Goal: Task Accomplishment & Management: Use online tool/utility

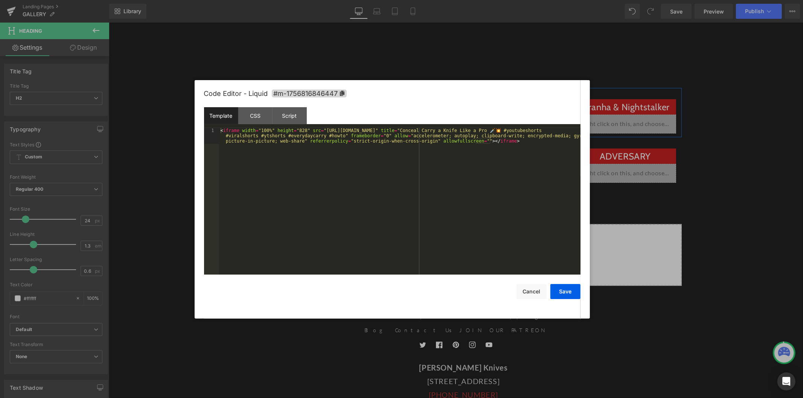
click at [295, 119] on div "Liquid" at bounding box center [286, 123] width 102 height 19
click at [268, 149] on div "< iframe width = "100%" height = "828" src = "[URL][DOMAIN_NAME]" title = "Conc…" at bounding box center [399, 217] width 361 height 179
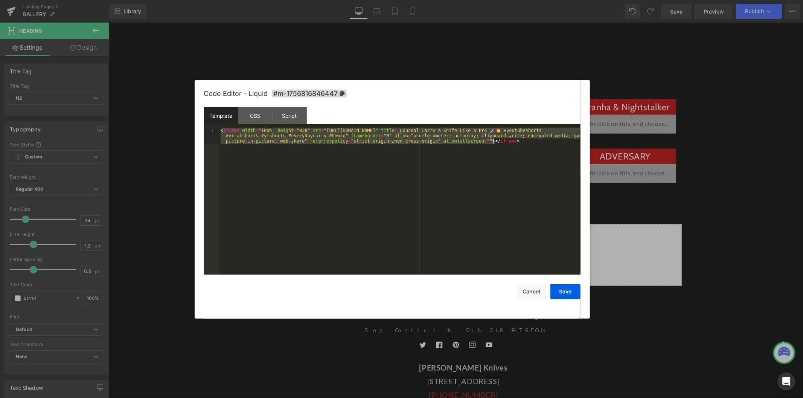
paste textarea
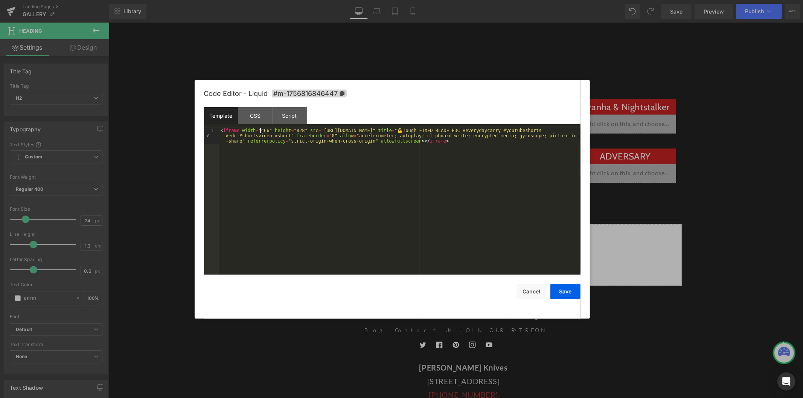
click at [259, 129] on div "< iframe width = "466" height = "828" src = "[URL][DOMAIN_NAME]" title = "💪Toug…" at bounding box center [399, 217] width 361 height 179
click at [570, 290] on button "Save" at bounding box center [565, 291] width 30 height 15
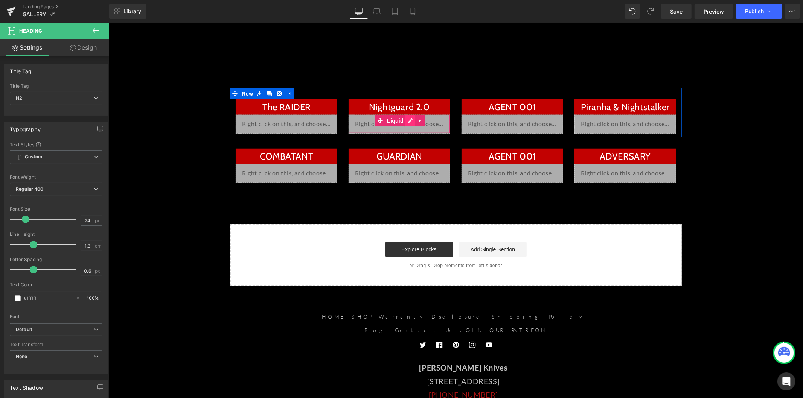
click at [406, 121] on div "Liquid" at bounding box center [399, 123] width 102 height 19
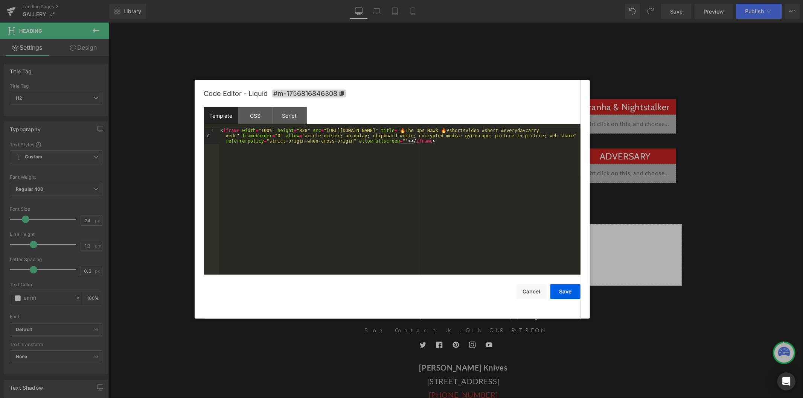
click at [346, 143] on div "< iframe width = "100%" height = "828" src = "[URL][DOMAIN_NAME]" title = "🔥The…" at bounding box center [399, 217] width 361 height 179
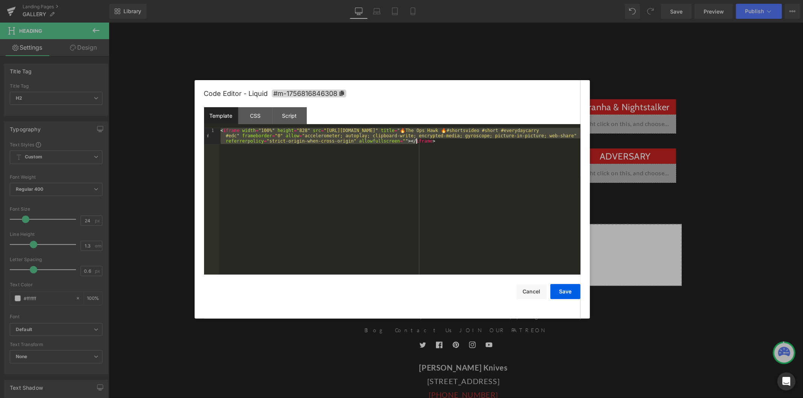
paste textarea
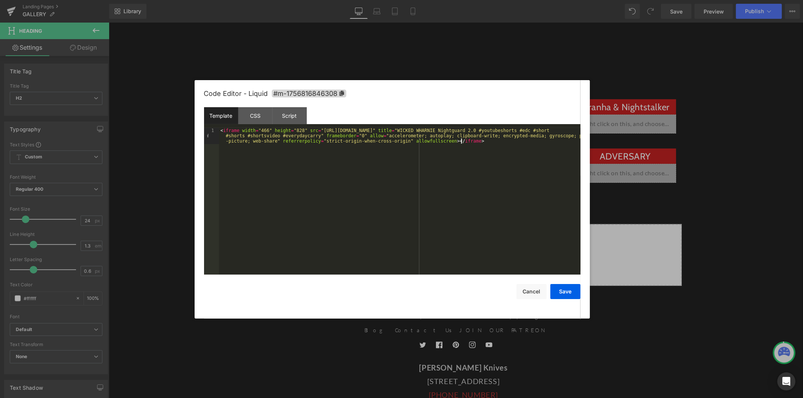
click at [260, 130] on div "< iframe width = "466" height = "828" src = "[URL][DOMAIN_NAME]" title = "WICKE…" at bounding box center [399, 217] width 361 height 179
click at [571, 292] on button "Save" at bounding box center [565, 291] width 30 height 15
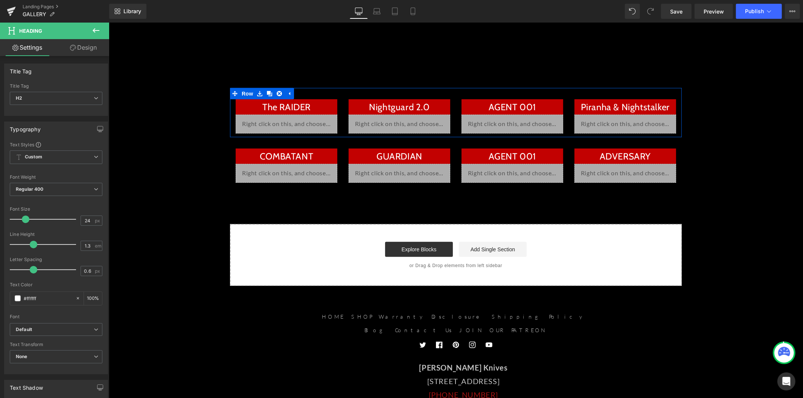
click at [518, 122] on div "Liquid" at bounding box center [512, 123] width 102 height 19
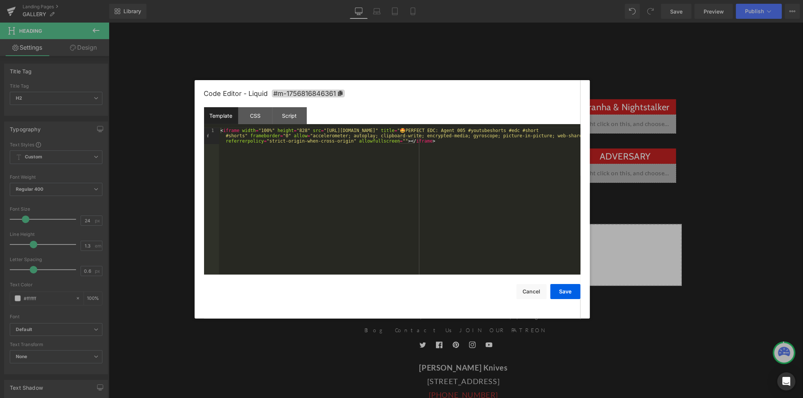
click at [364, 152] on div "< iframe width = "100%" height = "828" src = "[URL][DOMAIN_NAME]" title = "🤩PER…" at bounding box center [399, 217] width 361 height 179
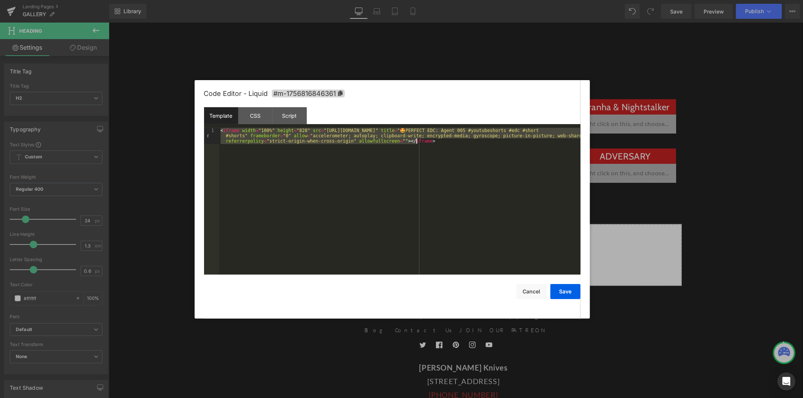
paste textarea
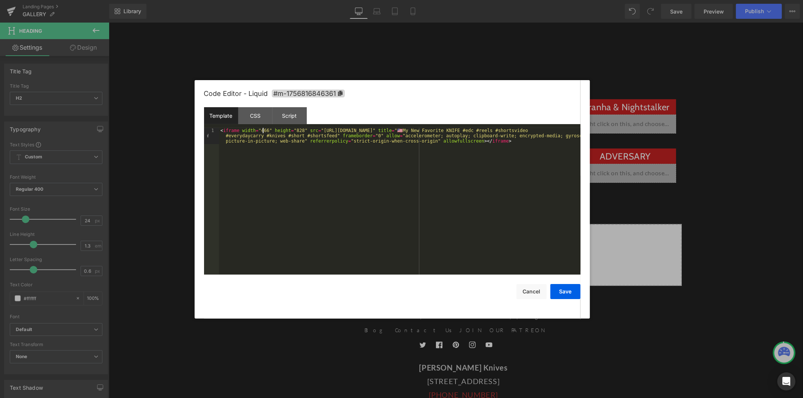
click at [262, 132] on div "< iframe width = "466" height = "828" src = "[URL][DOMAIN_NAME]" title = "🇺🇸My …" at bounding box center [399, 217] width 361 height 179
click at [573, 292] on button "Save" at bounding box center [565, 291] width 30 height 15
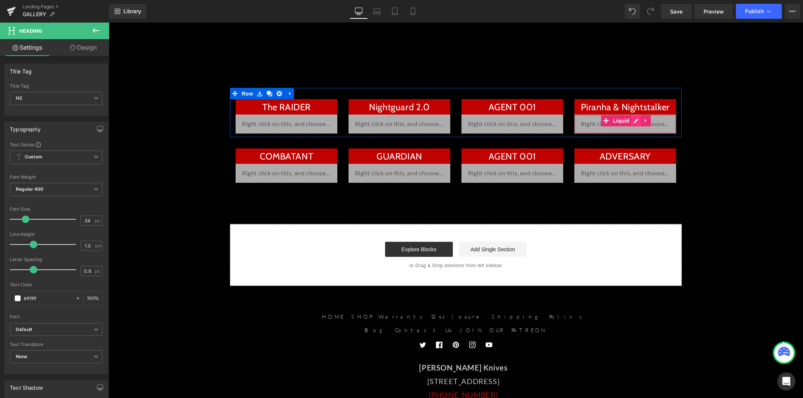
click at [633, 121] on div "Liquid" at bounding box center [625, 123] width 102 height 19
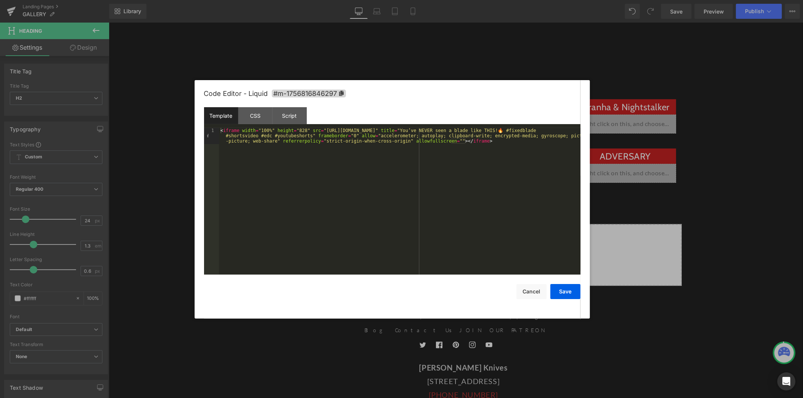
click at [404, 142] on div "< iframe width = "100%" height = "828" src = "[URL][DOMAIN_NAME]" title = "You’…" at bounding box center [399, 217] width 361 height 179
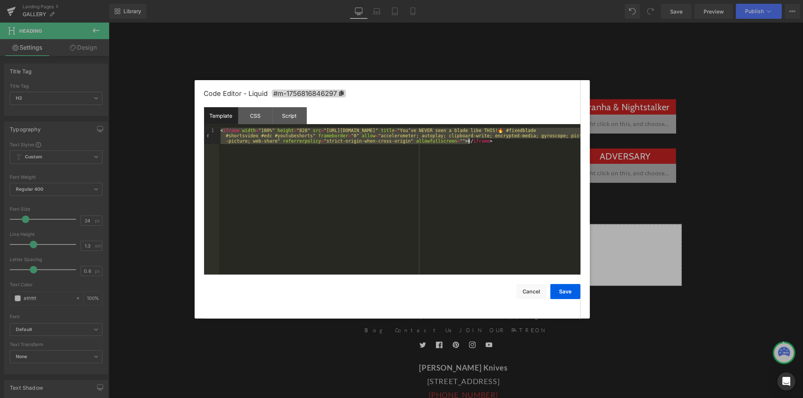
paste textarea
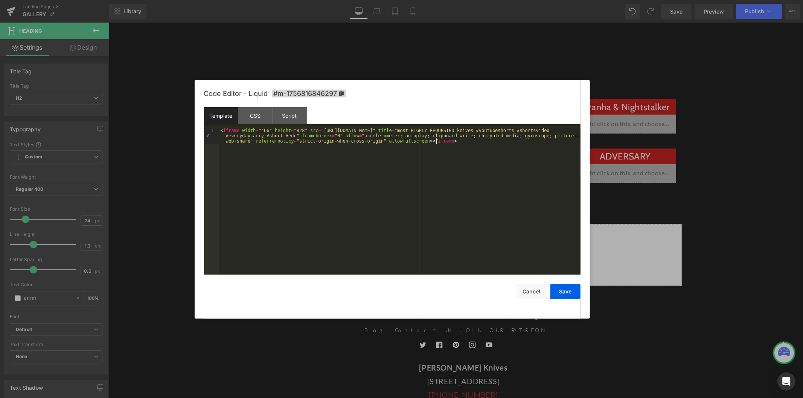
click at [260, 131] on div "< iframe width = "466" height = "828" src = "[URL][DOMAIN_NAME]" title = "most …" at bounding box center [399, 217] width 361 height 179
click at [569, 291] on button "Save" at bounding box center [565, 291] width 30 height 15
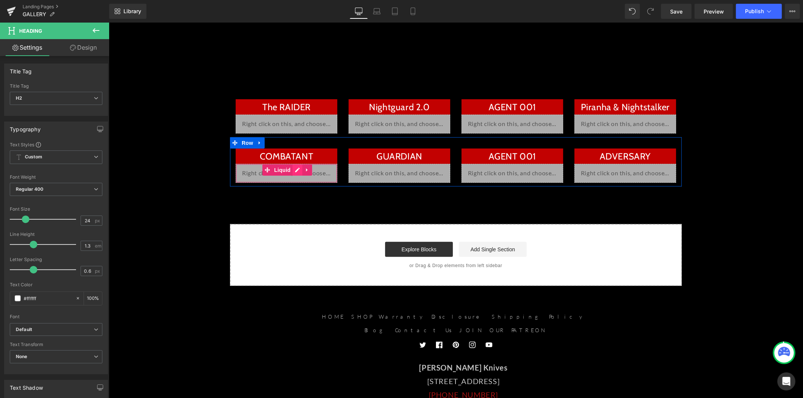
click at [295, 169] on div "Liquid" at bounding box center [286, 173] width 102 height 19
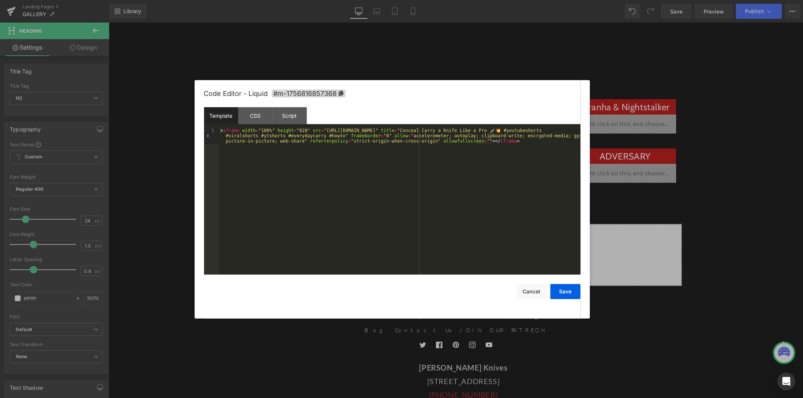
click at [310, 140] on div "< iframe width = "100%" height = "828" src = "[URL][DOMAIN_NAME]" title = "Conc…" at bounding box center [399, 217] width 361 height 179
click at [561, 295] on button "Save" at bounding box center [565, 291] width 30 height 15
click at [408, 171] on div "Liquid" at bounding box center [399, 173] width 102 height 19
click at [370, 164] on div "< iframe width = "100%" height = "828" src = "[URL][DOMAIN_NAME]" title = "🔥The…" at bounding box center [399, 217] width 361 height 179
click at [565, 292] on button "Save" at bounding box center [565, 291] width 30 height 15
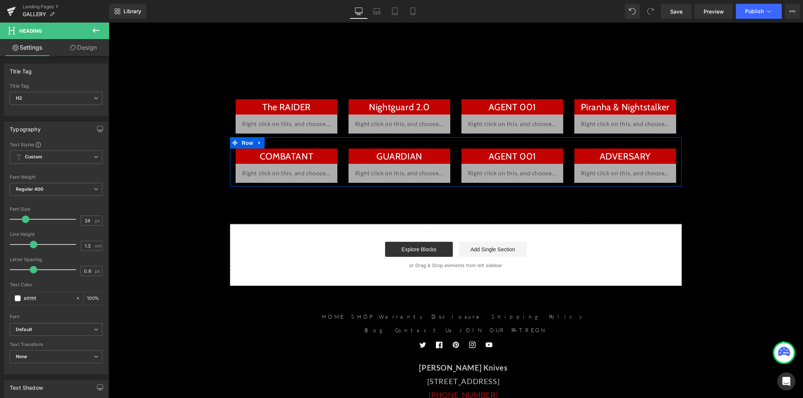
click at [517, 170] on div "Liquid" at bounding box center [512, 173] width 102 height 19
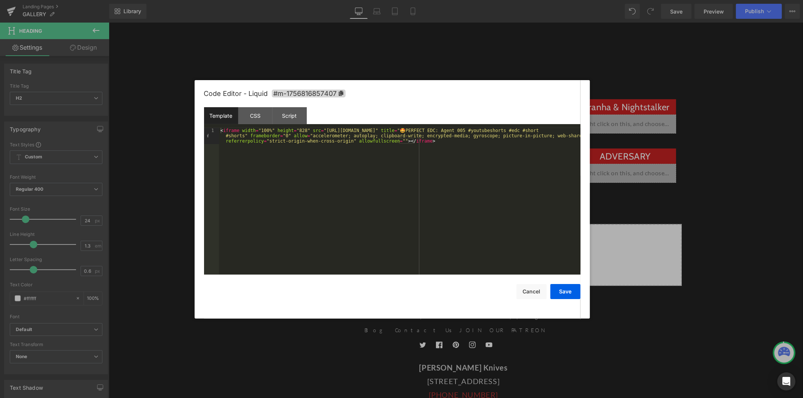
click at [515, 158] on div "< iframe width = "100%" height = "828" src = "[URL][DOMAIN_NAME]" title = "🤩PER…" at bounding box center [399, 217] width 361 height 179
click at [562, 293] on button "Save" at bounding box center [565, 291] width 30 height 15
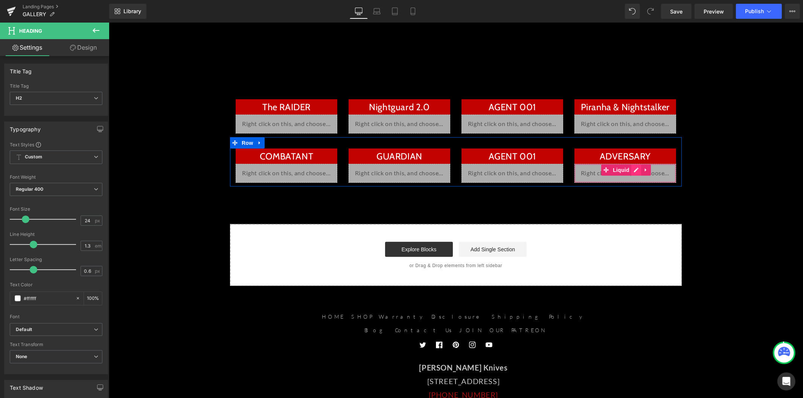
click at [630, 169] on div "Liquid" at bounding box center [625, 173] width 102 height 19
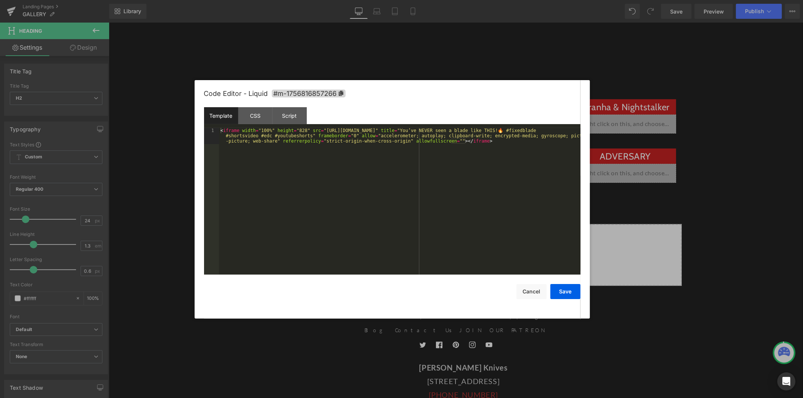
click at [380, 140] on div "< iframe width = "100%" height = "828" src = "[URL][DOMAIN_NAME]" title = "You’…" at bounding box center [399, 217] width 361 height 179
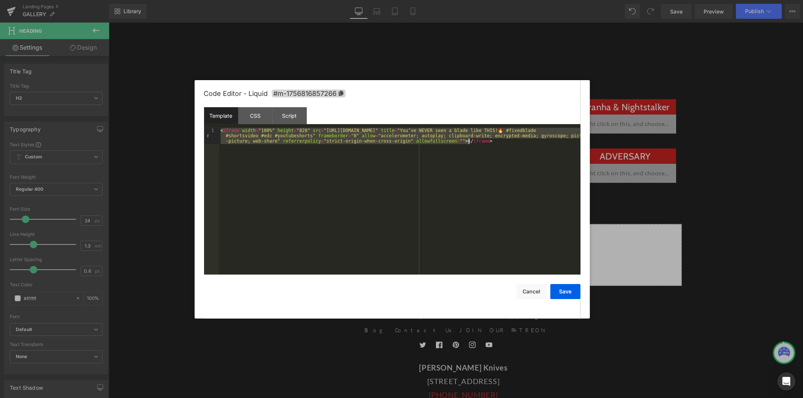
click at [529, 162] on div "< iframe width = "100%" height = "828" src = "[URL][DOMAIN_NAME]" title = "You’…" at bounding box center [399, 201] width 361 height 147
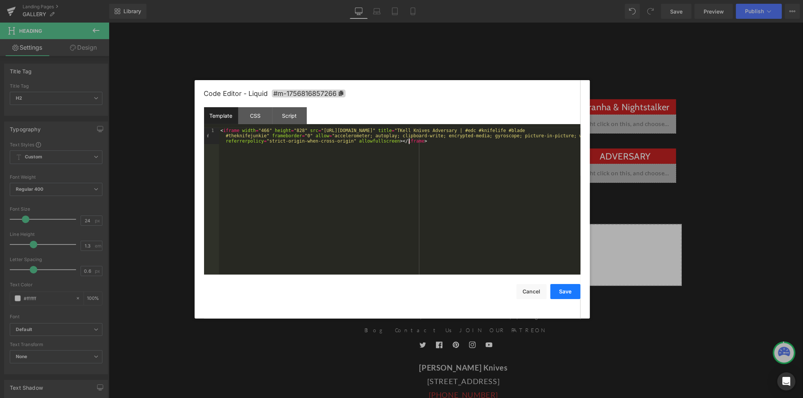
click at [559, 287] on button "Save" at bounding box center [565, 291] width 30 height 15
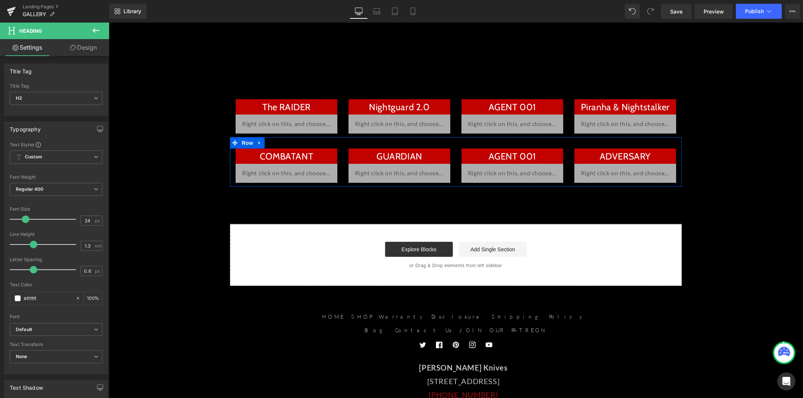
click at [520, 169] on div "Liquid" at bounding box center [512, 173] width 102 height 19
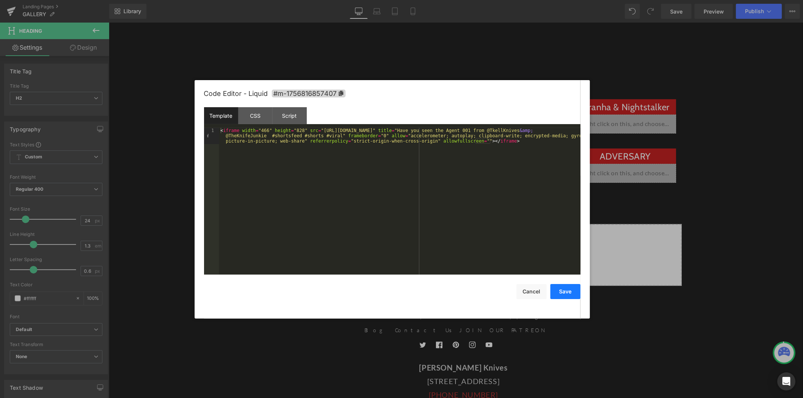
click at [558, 294] on button "Save" at bounding box center [565, 291] width 30 height 15
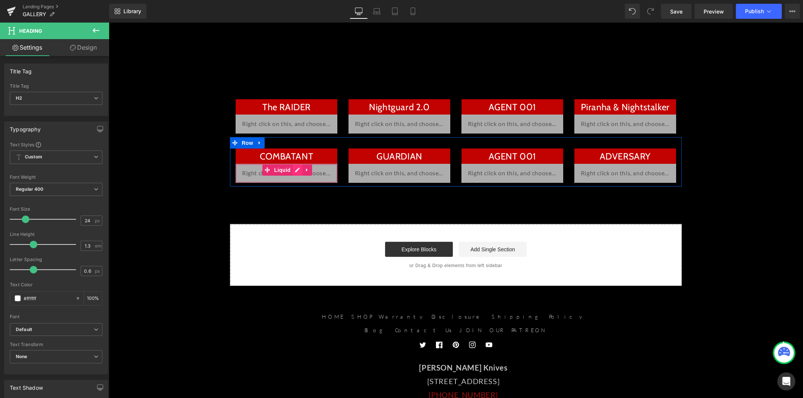
click at [296, 171] on div "Liquid" at bounding box center [286, 173] width 102 height 19
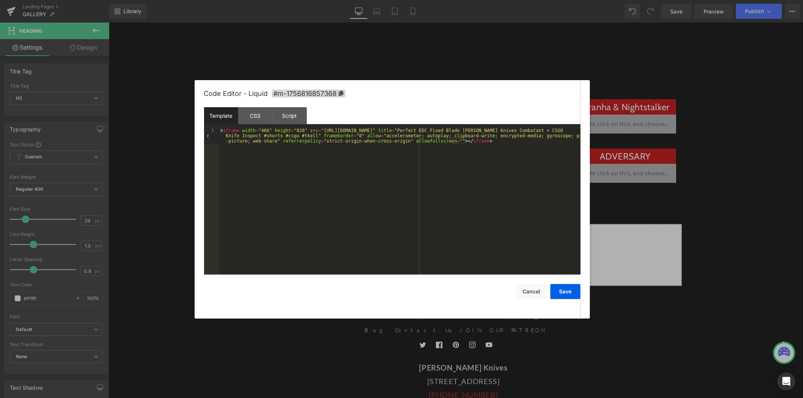
click at [263, 132] on div "< iframe width = "466" height = "828" src = "[URL][DOMAIN_NAME]" title = "Perfe…" at bounding box center [399, 217] width 361 height 179
click at [262, 133] on div "< iframe width = "100%" height = "828" src = "[URL][DOMAIN_NAME]" title = "Perf…" at bounding box center [399, 217] width 361 height 179
click at [267, 159] on div "< iframe width = "100%" height = "828" src = "[URL][DOMAIN_NAME]" title = "Perf…" at bounding box center [399, 217] width 361 height 179
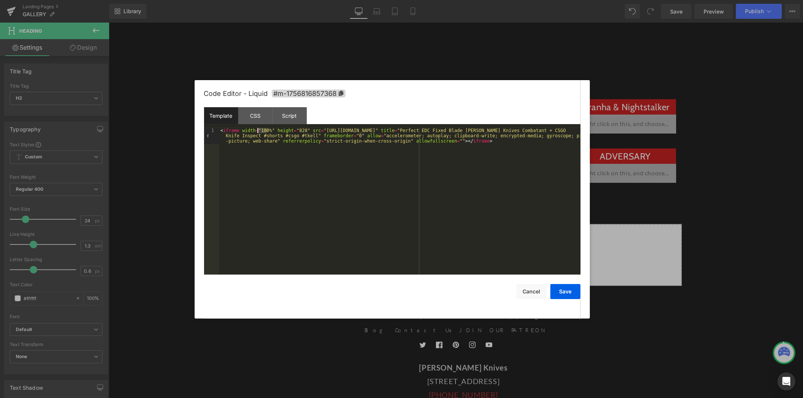
drag, startPoint x: 268, startPoint y: 133, endPoint x: 257, endPoint y: 132, distance: 10.6
click at [257, 132] on div "< iframe width = "100%" height = "828" src = "[URL][DOMAIN_NAME]" title = "Perf…" at bounding box center [399, 217] width 361 height 179
click at [560, 290] on button "Save" at bounding box center [565, 291] width 30 height 15
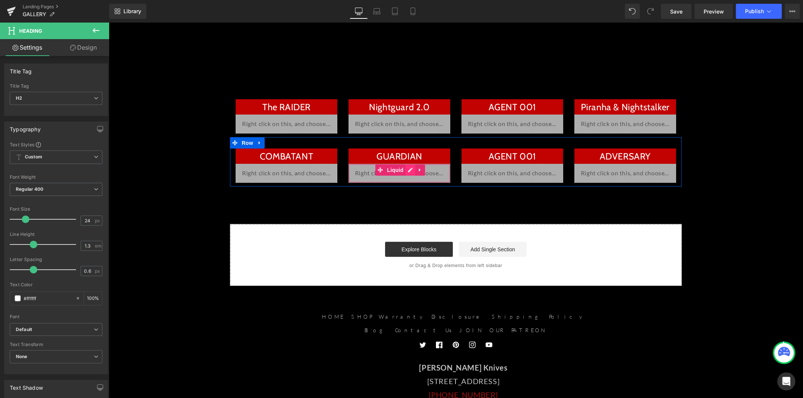
click at [405, 171] on div "Liquid" at bounding box center [399, 173] width 102 height 19
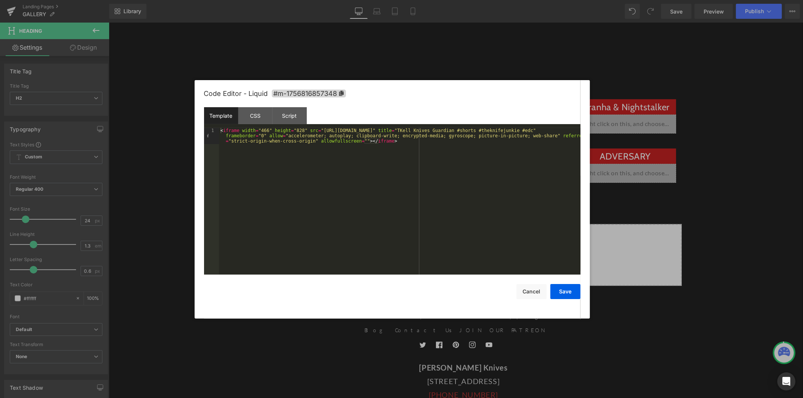
click at [262, 129] on div "< iframe width = "466" height = "828" src = "[URL][DOMAIN_NAME]" title = "TKell…" at bounding box center [399, 217] width 361 height 179
click at [569, 289] on button "Save" at bounding box center [565, 291] width 30 height 15
click at [517, 170] on div "Liquid" at bounding box center [512, 173] width 102 height 19
click at [255, 126] on div "Template CSS Script Data" at bounding box center [392, 117] width 376 height 21
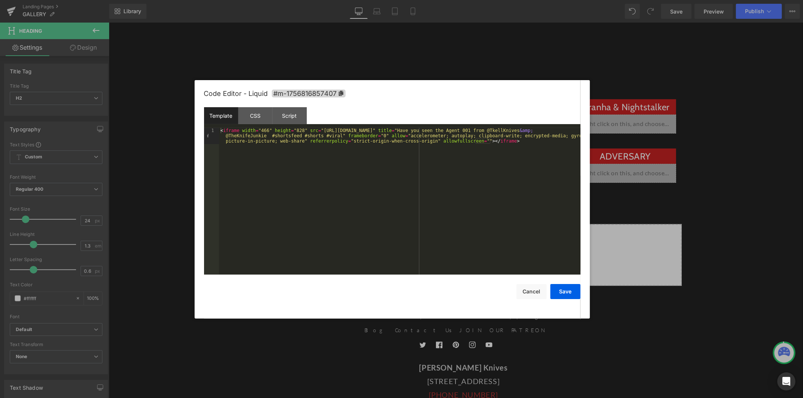
click at [258, 130] on div "< iframe width = "466" height = "828" src = "[URL][DOMAIN_NAME]" title = "Have …" at bounding box center [399, 217] width 361 height 179
click at [567, 290] on button "Save" at bounding box center [565, 291] width 30 height 15
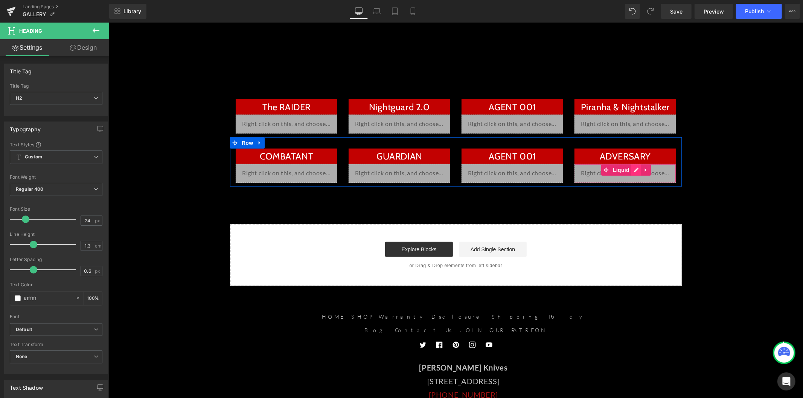
click at [633, 169] on div "Liquid" at bounding box center [625, 173] width 102 height 19
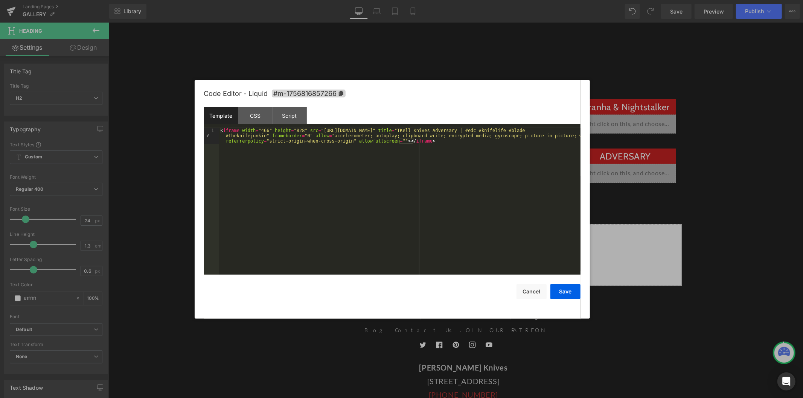
click at [263, 131] on div "< iframe width = "466" height = "828" src = "[URL][DOMAIN_NAME]" title = "TKell…" at bounding box center [399, 217] width 361 height 179
click at [565, 290] on button "Save" at bounding box center [565, 291] width 30 height 15
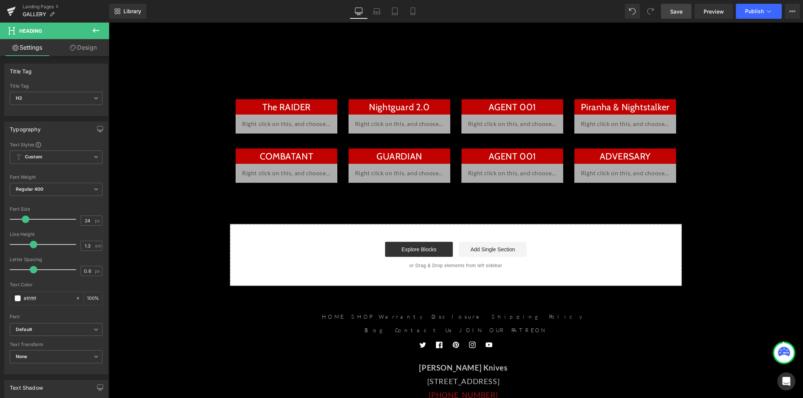
click at [685, 17] on link "Save" at bounding box center [676, 11] width 30 height 15
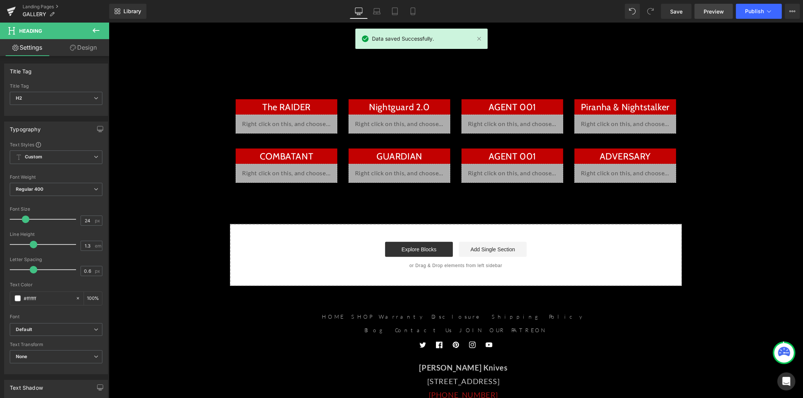
click at [712, 15] on span "Preview" at bounding box center [713, 12] width 20 height 8
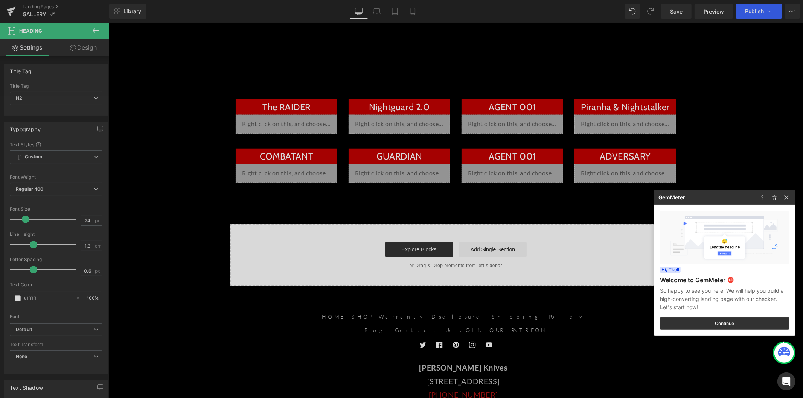
click at [53, 5] on div at bounding box center [401, 199] width 803 height 398
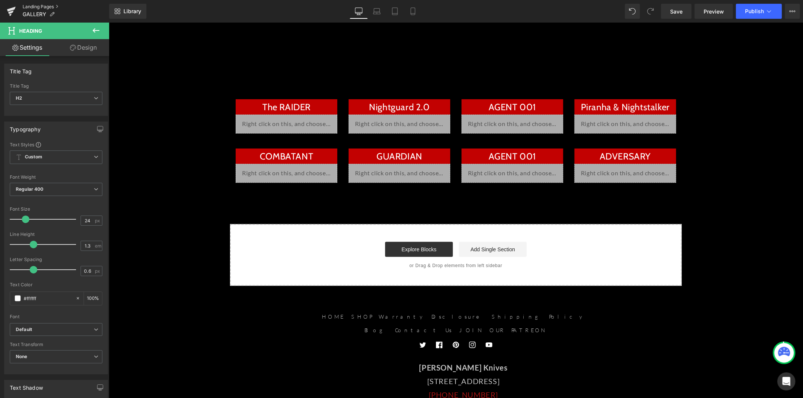
click at [54, 6] on link "Landing Pages" at bounding box center [66, 7] width 87 height 6
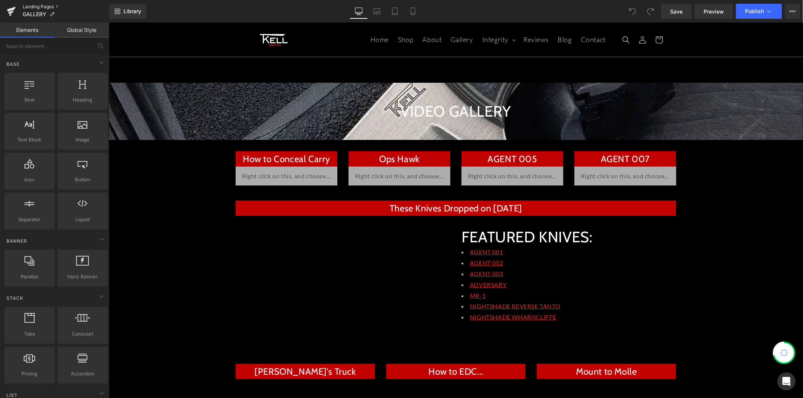
click at [48, 4] on link "Landing Pages" at bounding box center [66, 7] width 87 height 6
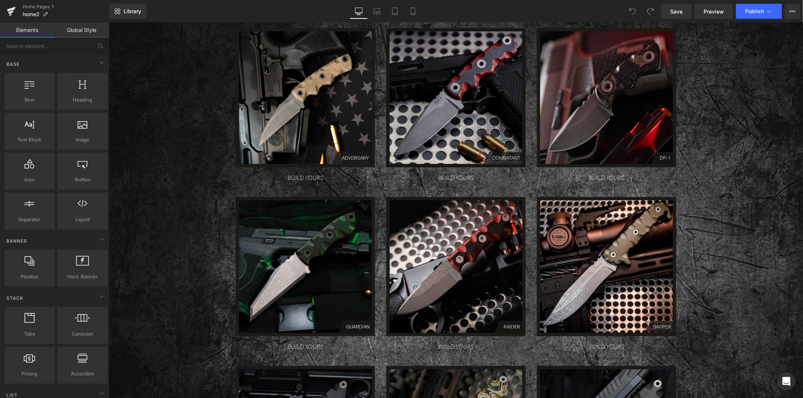
scroll to position [836, 0]
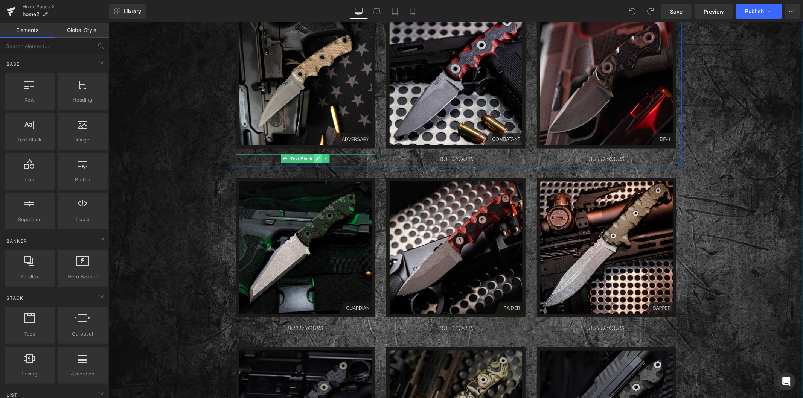
click at [313, 157] on link at bounding box center [317, 158] width 8 height 9
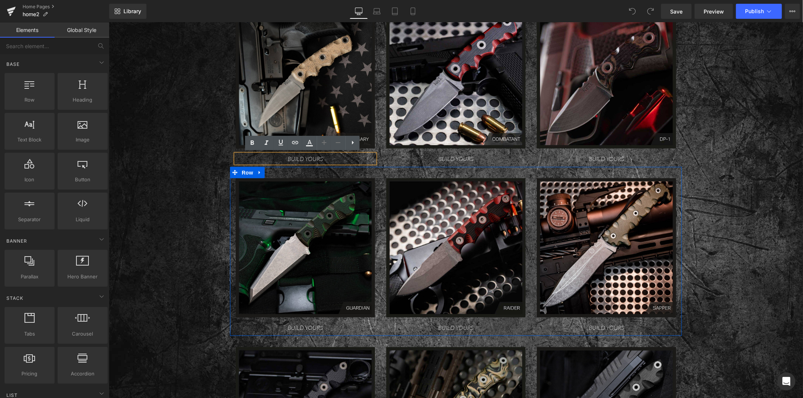
click at [348, 170] on div "Image BUILD YOURS Text Block Image BUILD YOURS Text Block Image BUILD YOURS Tex…" at bounding box center [456, 251] width 452 height 169
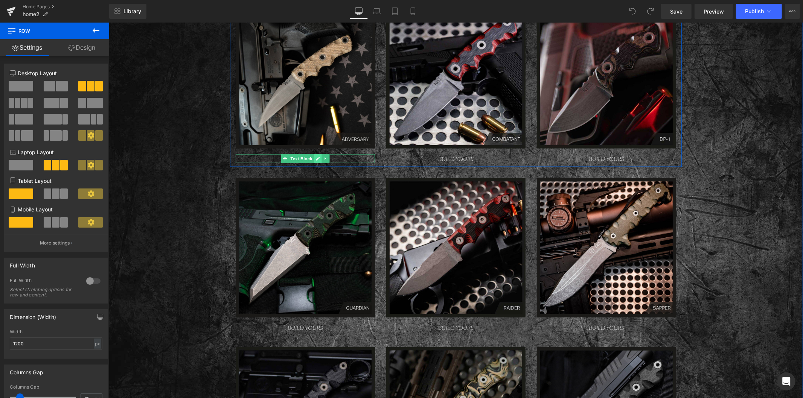
click at [316, 158] on icon at bounding box center [317, 158] width 4 height 5
click at [313, 158] on link at bounding box center [317, 158] width 8 height 9
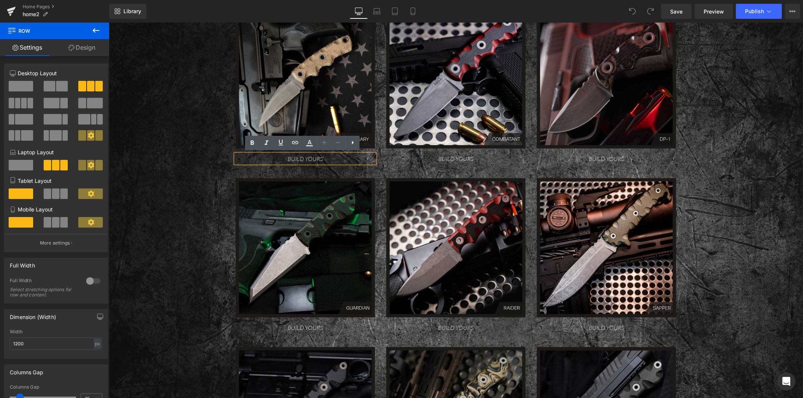
click at [278, 167] on div "Image BUILD YOURS Text Block Image BUILD YOURS Text Block Image BUILD YOURS Tex…" at bounding box center [456, 251] width 452 height 169
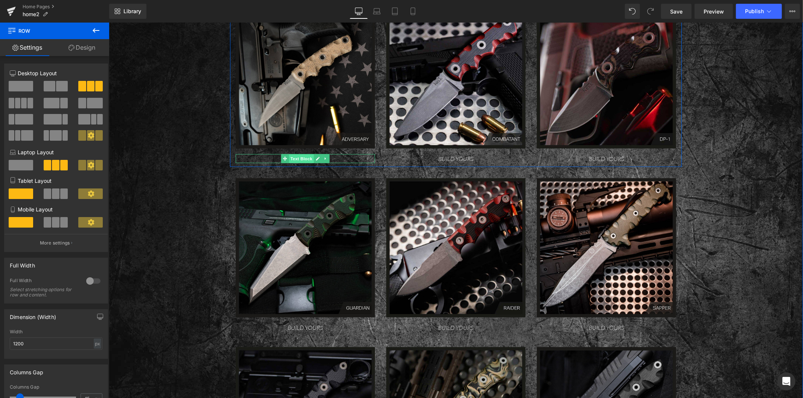
click at [292, 158] on span "Text Block" at bounding box center [300, 158] width 25 height 9
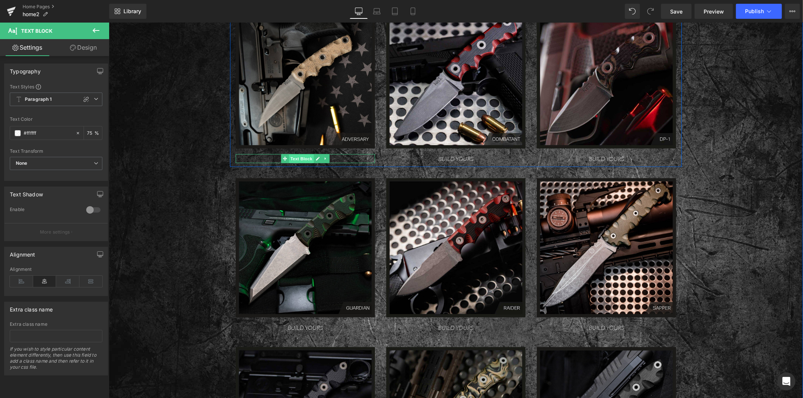
click at [295, 160] on span "Text Block" at bounding box center [300, 158] width 25 height 9
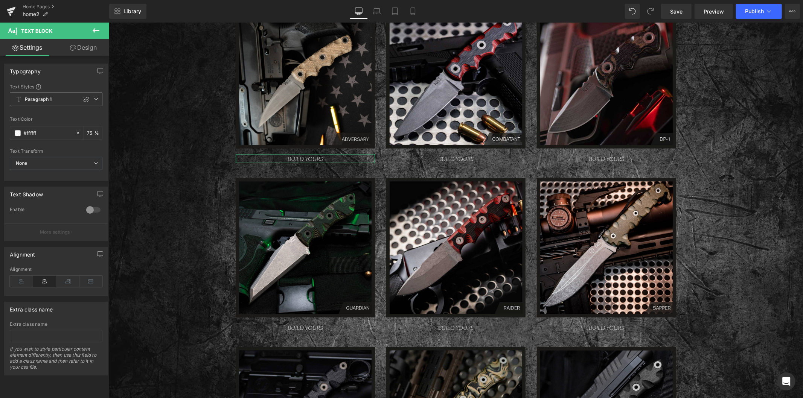
click at [61, 102] on span "Paragraph 1" at bounding box center [56, 100] width 93 height 14
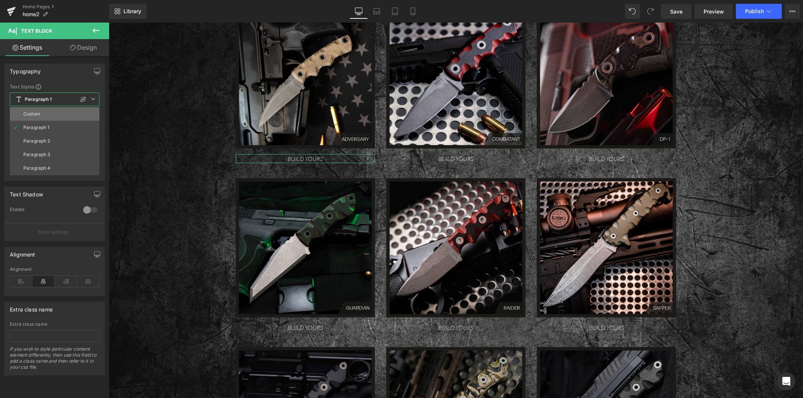
click at [58, 114] on li "Custom" at bounding box center [55, 114] width 90 height 14
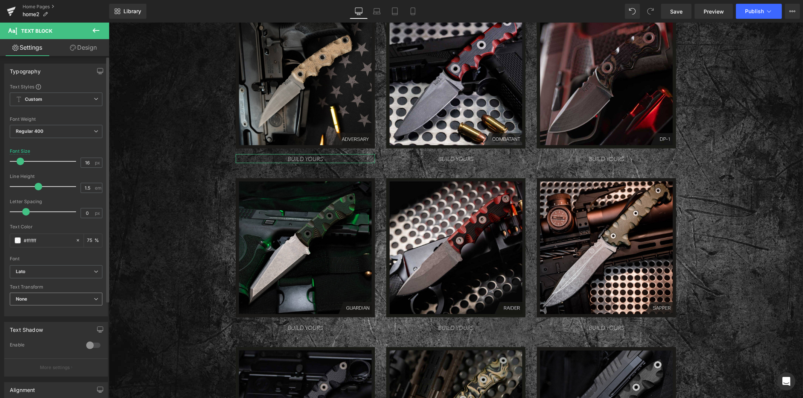
click at [49, 295] on span "None" at bounding box center [56, 299] width 93 height 13
click at [49, 295] on span "None" at bounding box center [55, 299] width 90 height 13
click at [58, 132] on span "Regular 400" at bounding box center [56, 131] width 93 height 13
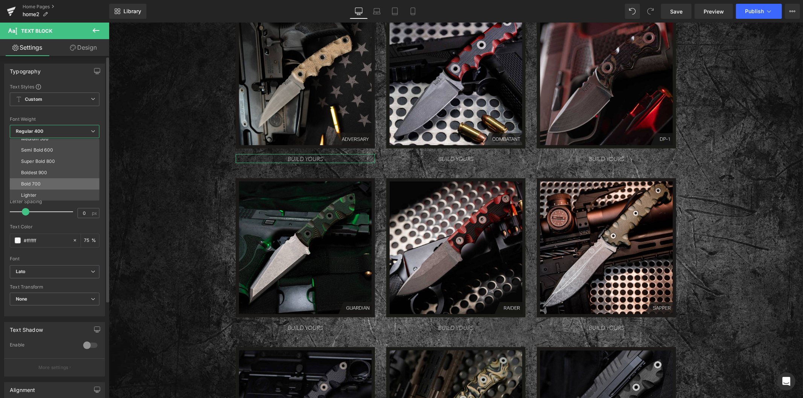
scroll to position [62, 0]
click at [53, 163] on li "Boldest 900" at bounding box center [56, 161] width 93 height 11
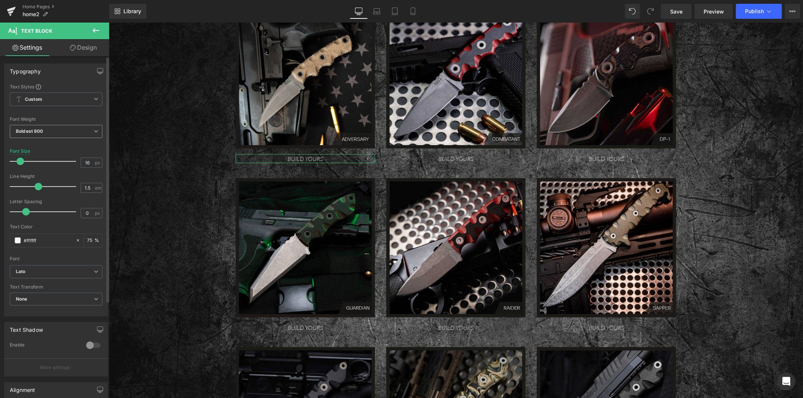
click at [48, 131] on span "Boldest 900" at bounding box center [56, 131] width 93 height 13
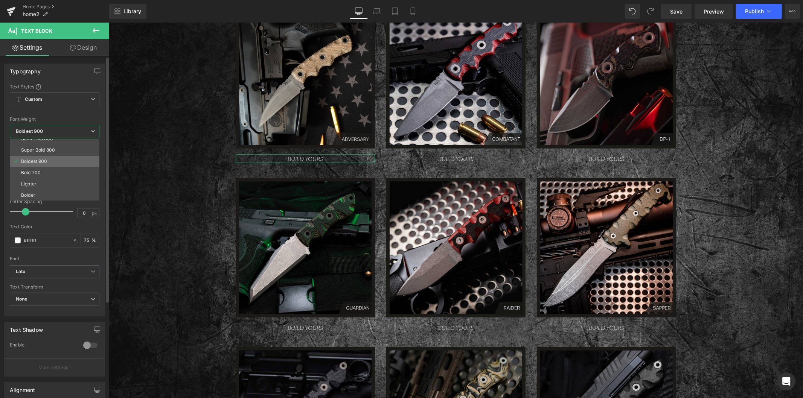
click at [47, 156] on li "Boldest 900" at bounding box center [56, 161] width 93 height 11
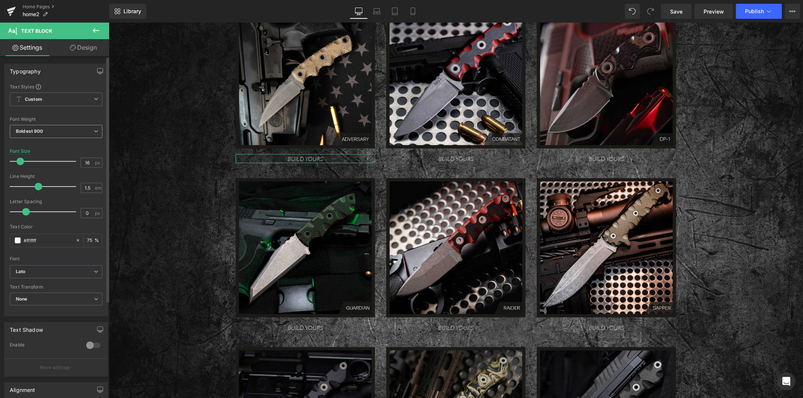
click at [49, 136] on span "Boldest 900" at bounding box center [56, 131] width 93 height 13
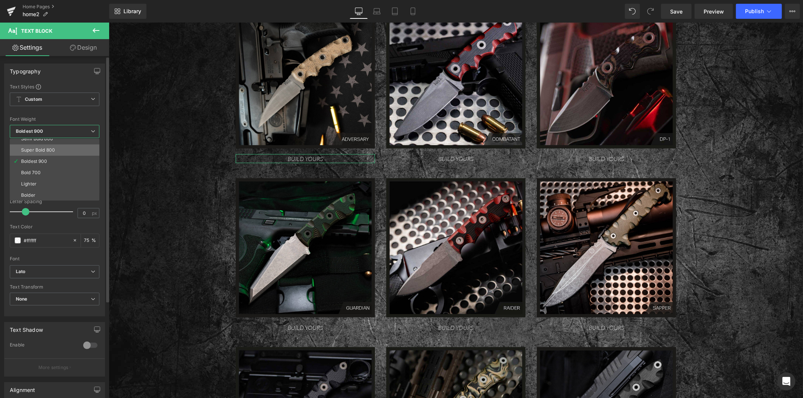
drag, startPoint x: 47, startPoint y: 151, endPoint x: 52, endPoint y: 149, distance: 4.3
click at [52, 149] on div "Super Bold 800" at bounding box center [38, 149] width 34 height 5
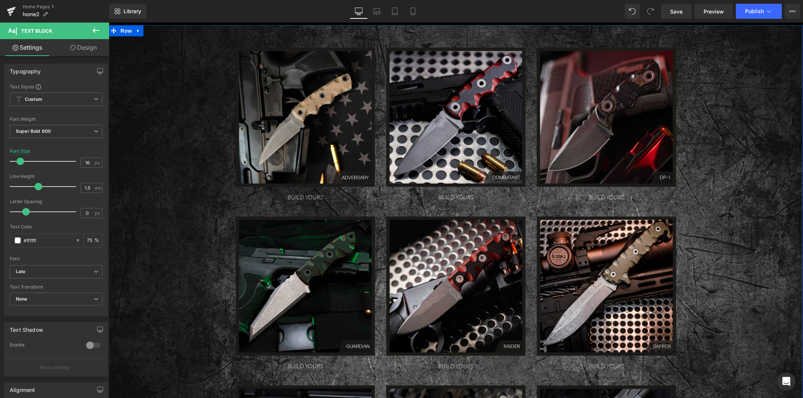
scroll to position [794, 0]
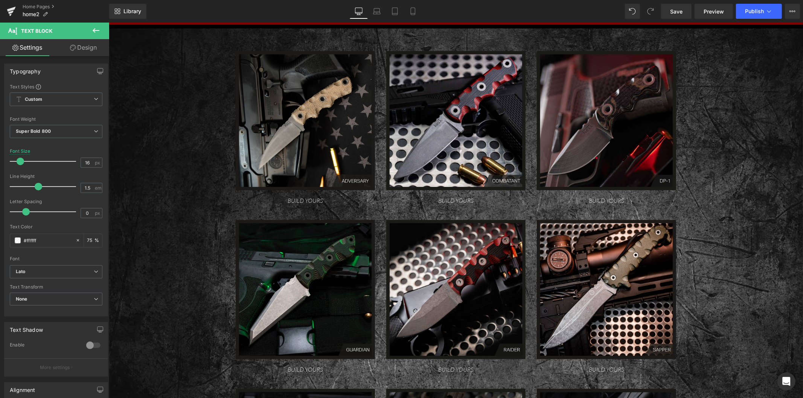
click at [679, 21] on div "Library Desktop Desktop Laptop Tablet Mobile Save Preview Publish Scheduled Upg…" at bounding box center [455, 11] width 693 height 23
click at [680, 14] on span "Save" at bounding box center [676, 12] width 12 height 8
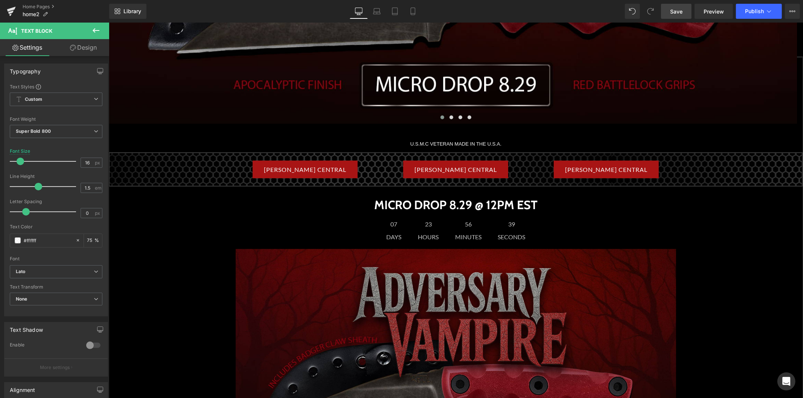
scroll to position [251, 0]
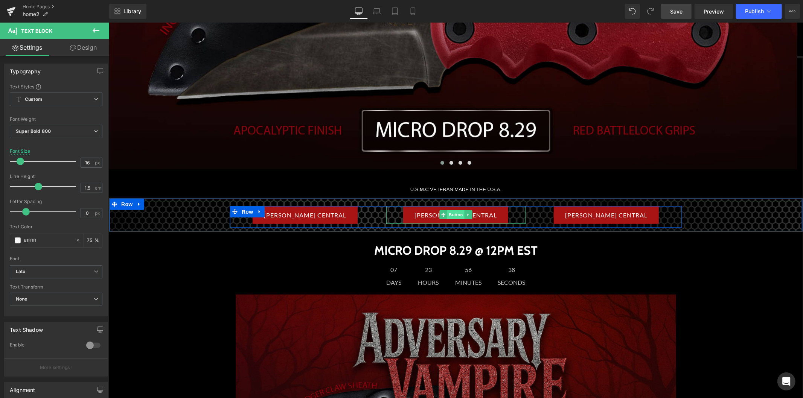
click at [453, 213] on span "Button" at bounding box center [455, 214] width 17 height 9
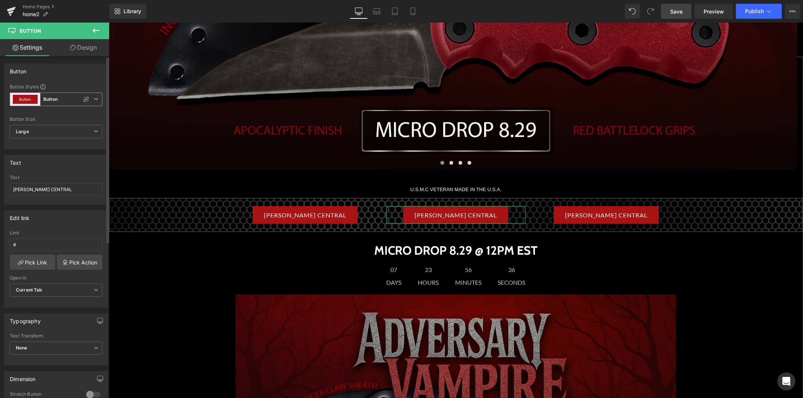
click at [32, 101] on button "Button" at bounding box center [25, 99] width 25 height 9
click at [34, 112] on div "Custom" at bounding box center [37, 117] width 29 height 14
type input "Brand Color"
type input "Color 1"
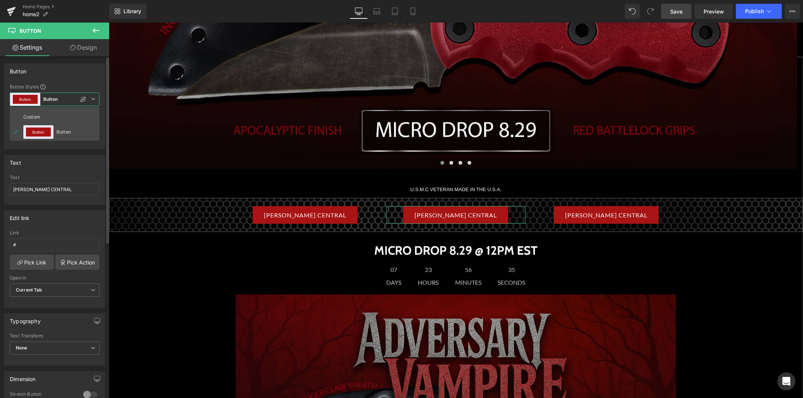
type input "Brand Color"
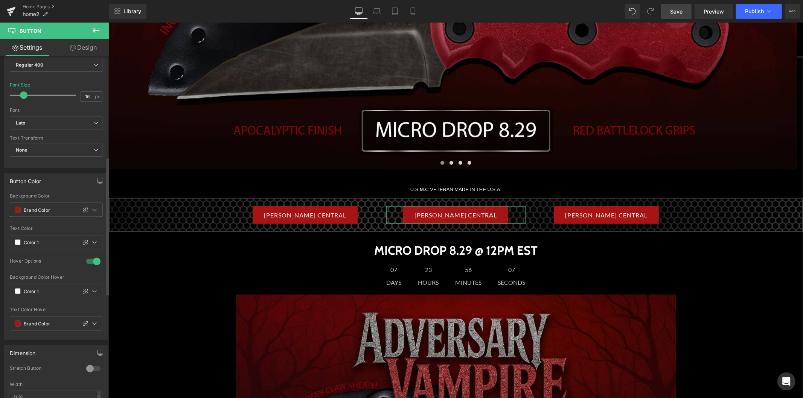
click at [44, 212] on input "Brand Color" at bounding box center [48, 210] width 49 height 8
click at [41, 212] on input "Brand Color" at bounding box center [48, 210] width 49 height 8
click at [93, 209] on icon at bounding box center [94, 210] width 6 height 6
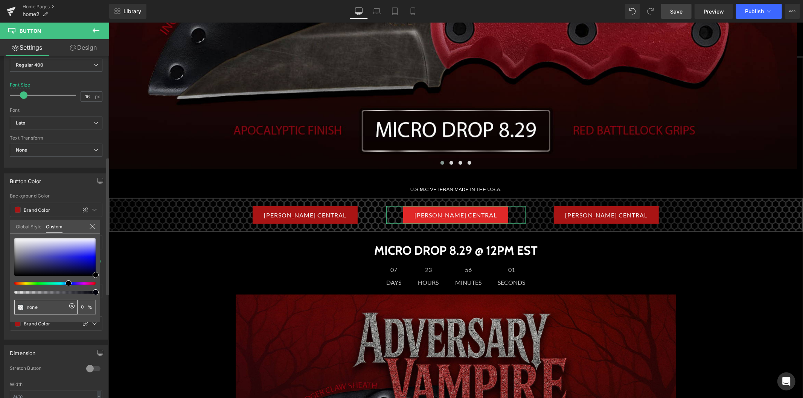
click at [33, 305] on input "none" at bounding box center [47, 307] width 40 height 8
paste input "D1D1D1"
type input "none"
type input "D1D1D1"
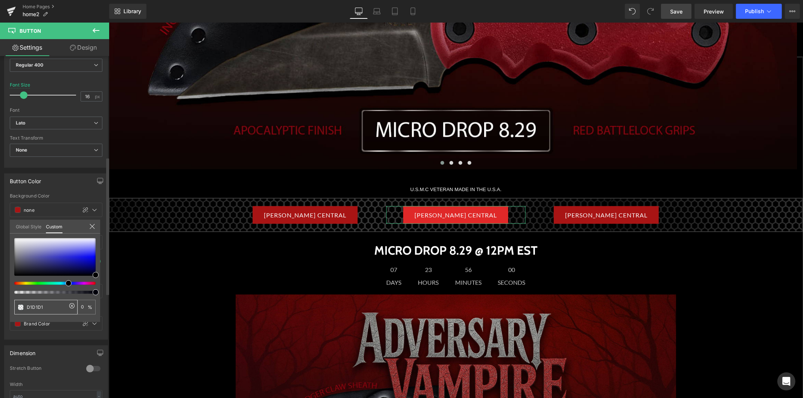
type input "D1D1D1"
type input "100"
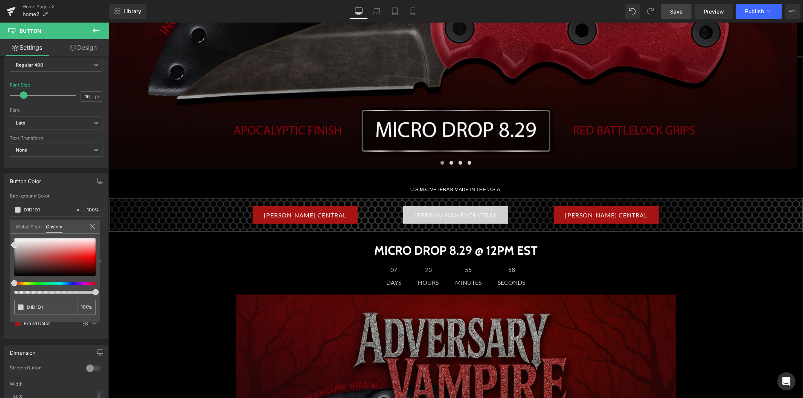
type input "D1D1D1"
type input "#d1d1d1"
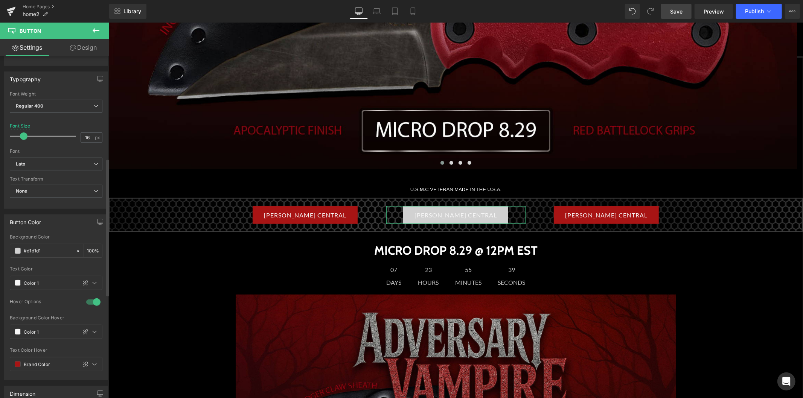
scroll to position [209, 0]
click at [669, 11] on link "Save" at bounding box center [676, 11] width 30 height 15
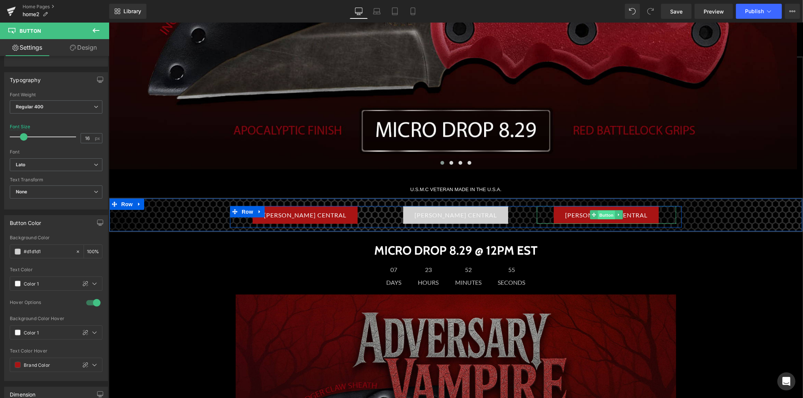
click at [605, 213] on span "Button" at bounding box center [605, 214] width 17 height 9
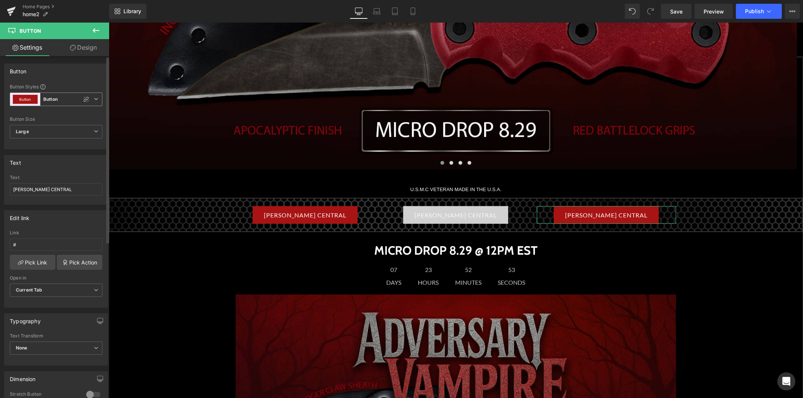
click at [59, 101] on span "Button Button" at bounding box center [56, 100] width 93 height 14
click at [37, 112] on div "Custom" at bounding box center [37, 117] width 29 height 14
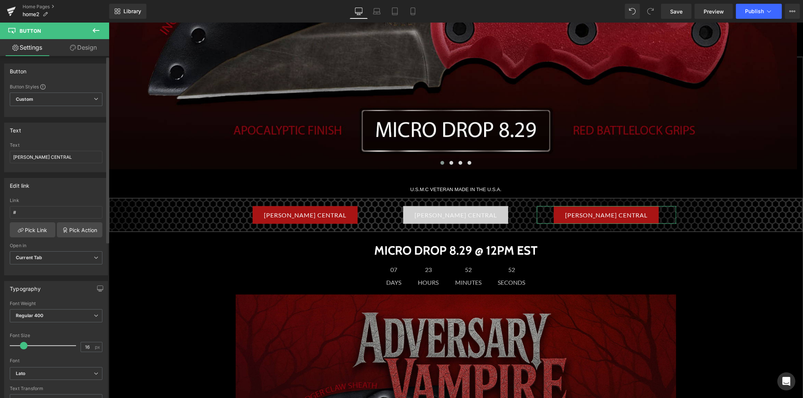
type input "Brand Color"
type input "Color 1"
type input "Brand Color"
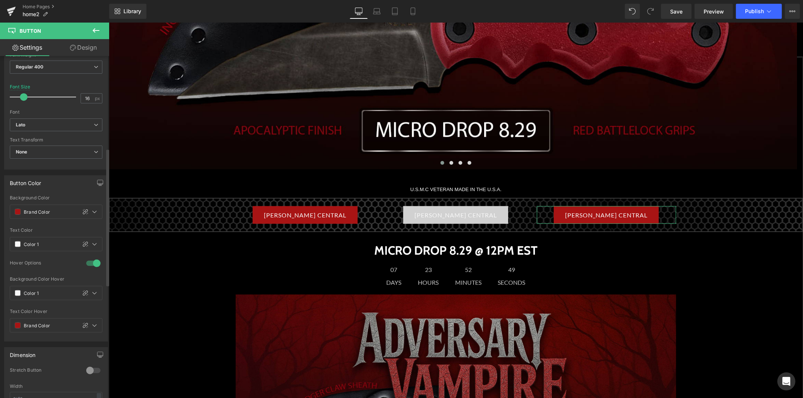
scroll to position [251, 0]
click at [36, 207] on input "Brand Color" at bounding box center [48, 210] width 49 height 8
type input "0"
click at [91, 210] on icon at bounding box center [94, 210] width 6 height 6
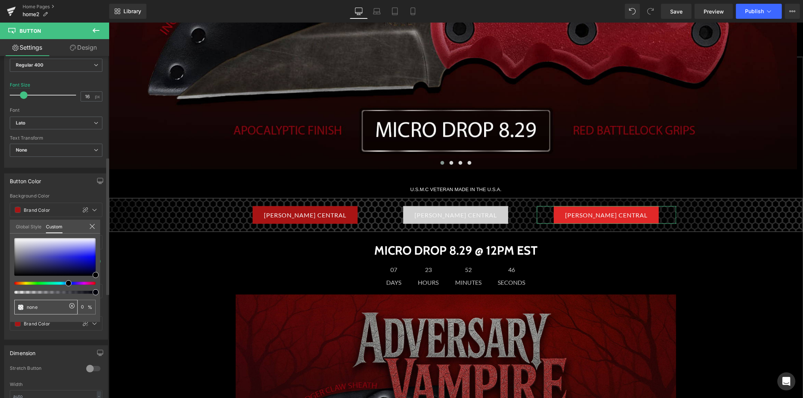
click at [31, 307] on input "none" at bounding box center [47, 307] width 40 height 8
paste input "0034B9"
type input "none"
type input "0034B9"
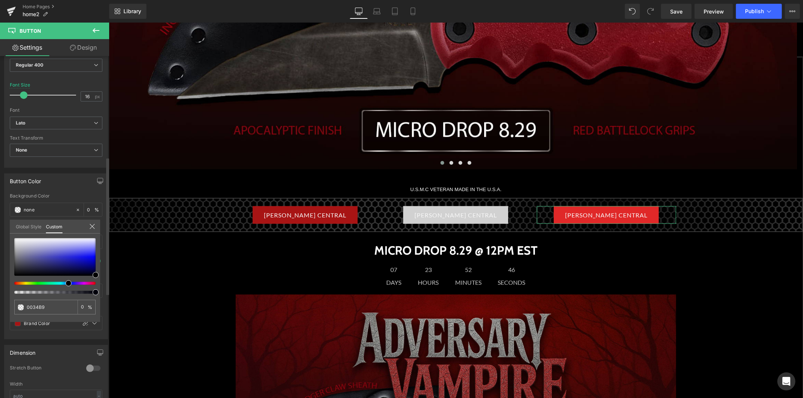
type input "0034B9"
type input "100"
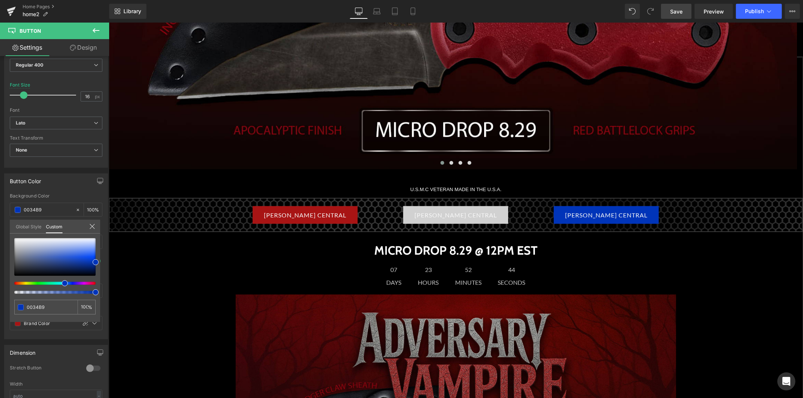
type input "0034B9"
type input "#0034b9"
click at [675, 17] on link "Save" at bounding box center [676, 11] width 30 height 15
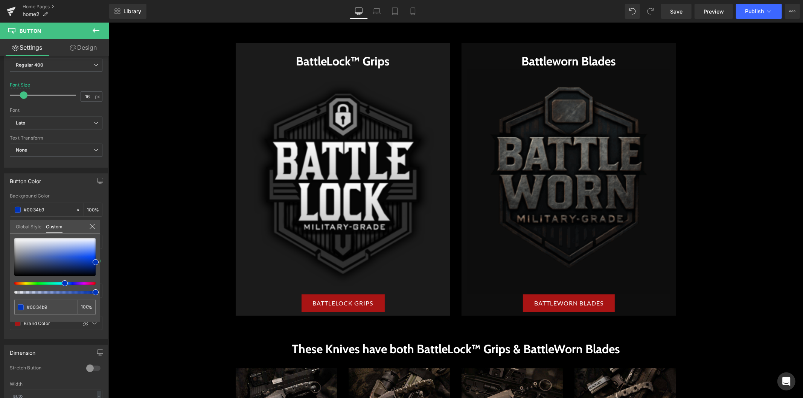
scroll to position [1338, 0]
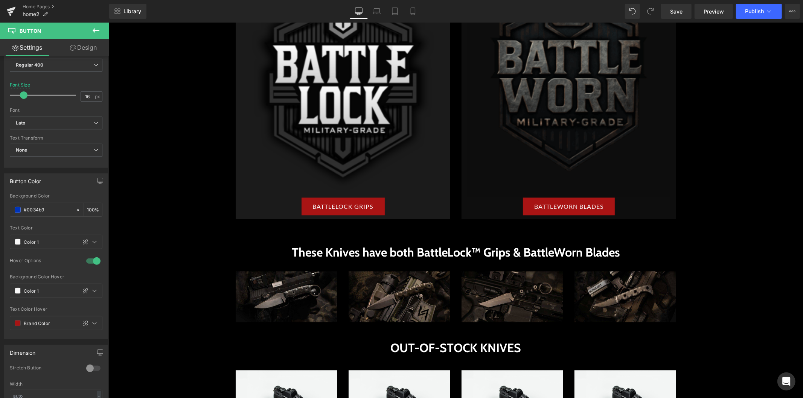
click at [355, 103] on body "Skip to content Home Shop About Gallery Integrity Integrity" at bounding box center [455, 143] width 694 height 3084
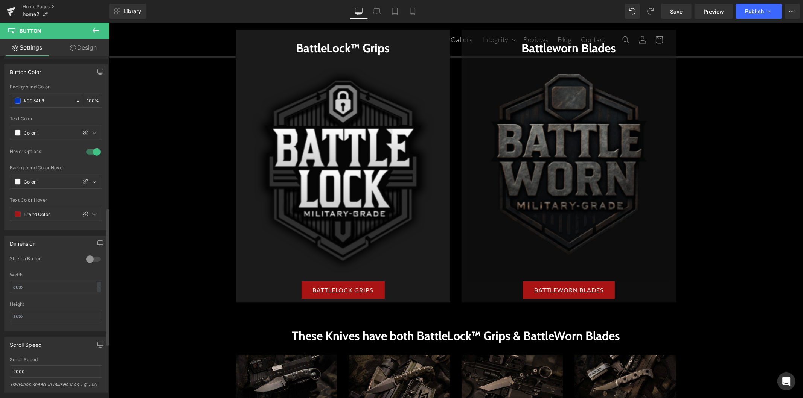
scroll to position [376, 0]
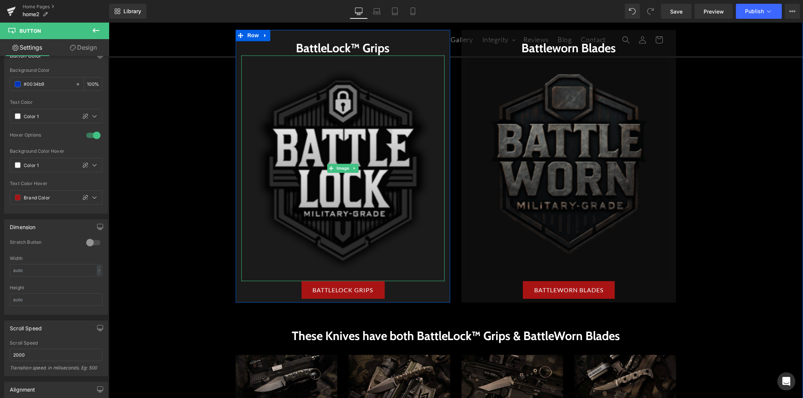
click at [343, 181] on img at bounding box center [342, 168] width 203 height 226
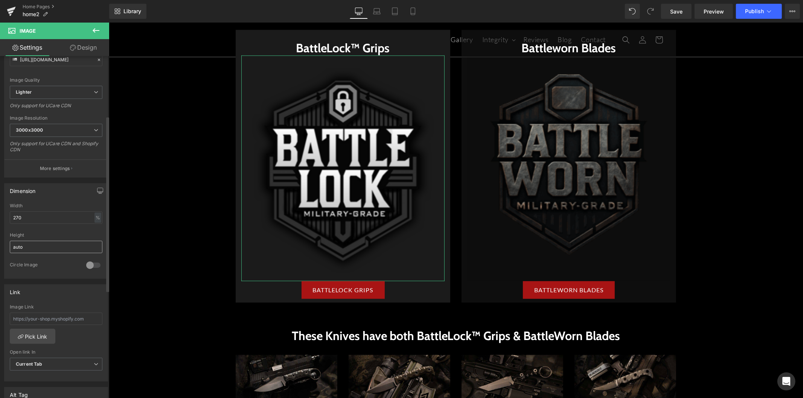
scroll to position [125, 0]
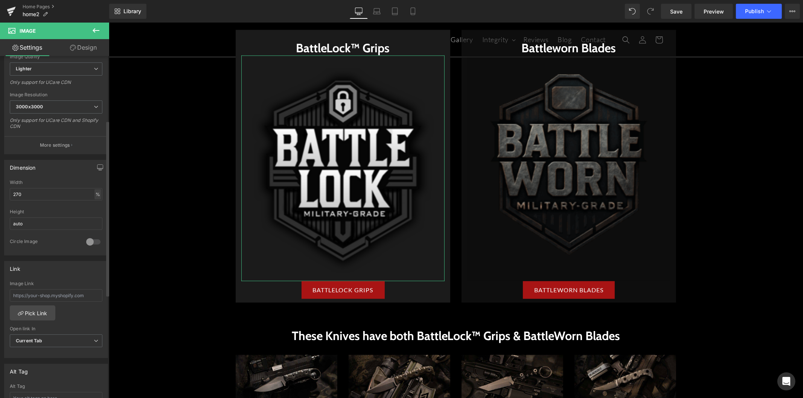
click at [97, 194] on div "%" at bounding box center [97, 194] width 7 height 10
click at [94, 207] on li "%" at bounding box center [97, 206] width 9 height 11
click at [94, 196] on div "%" at bounding box center [97, 194] width 7 height 10
click at [93, 217] on li "px" at bounding box center [97, 216] width 9 height 11
click at [39, 198] on input "540" at bounding box center [56, 194] width 93 height 12
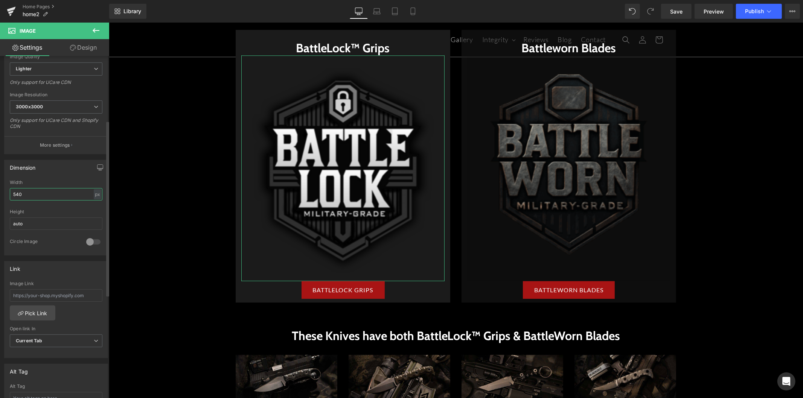
click at [38, 198] on input "540" at bounding box center [56, 194] width 93 height 12
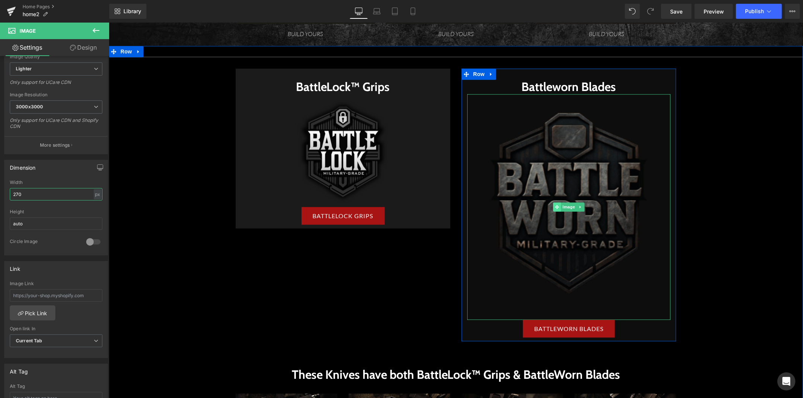
scroll to position [1296, 0]
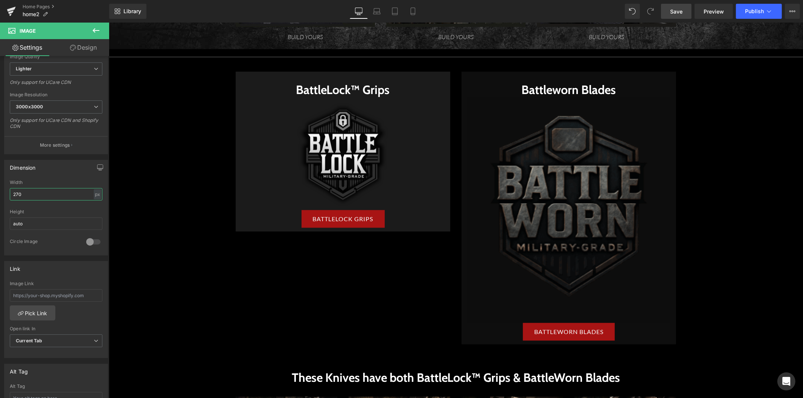
type input "270"
click at [677, 12] on span "Save" at bounding box center [676, 12] width 12 height 8
click at [569, 183] on img at bounding box center [568, 210] width 203 height 226
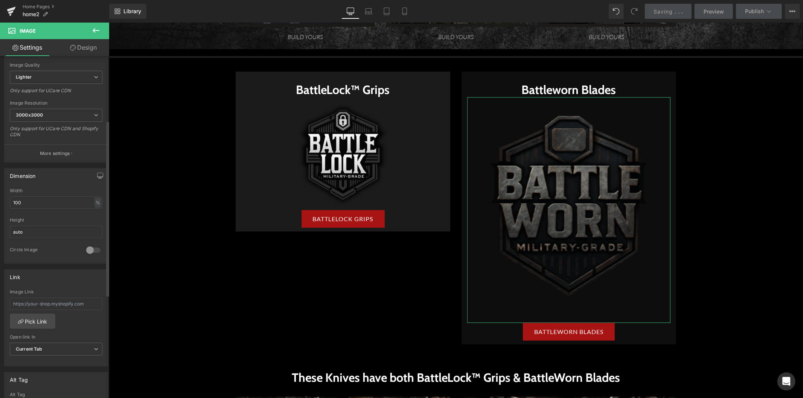
scroll to position [125, 0]
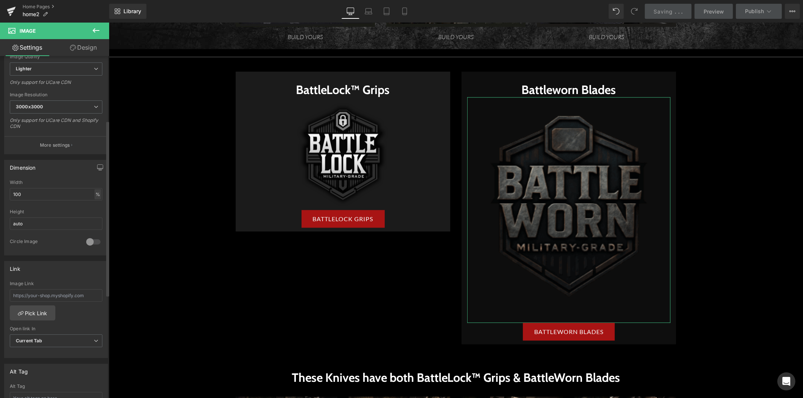
click at [96, 194] on div "%" at bounding box center [97, 194] width 7 height 10
click at [95, 217] on li "px" at bounding box center [97, 216] width 9 height 11
click at [43, 195] on input "540" at bounding box center [56, 194] width 93 height 12
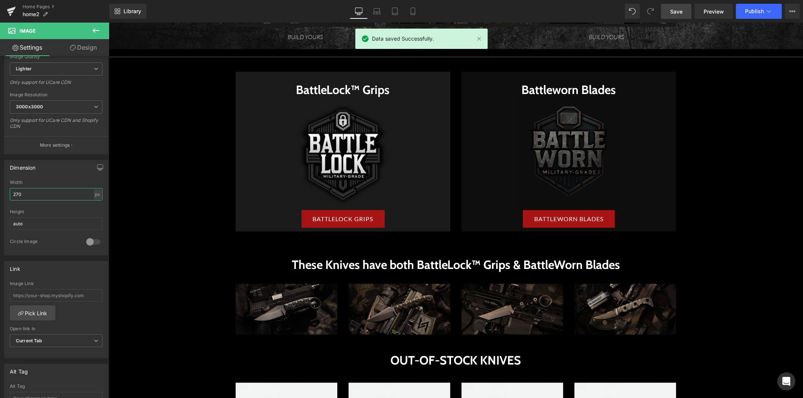
type input "270"
click at [675, 9] on span "Save" at bounding box center [676, 12] width 12 height 8
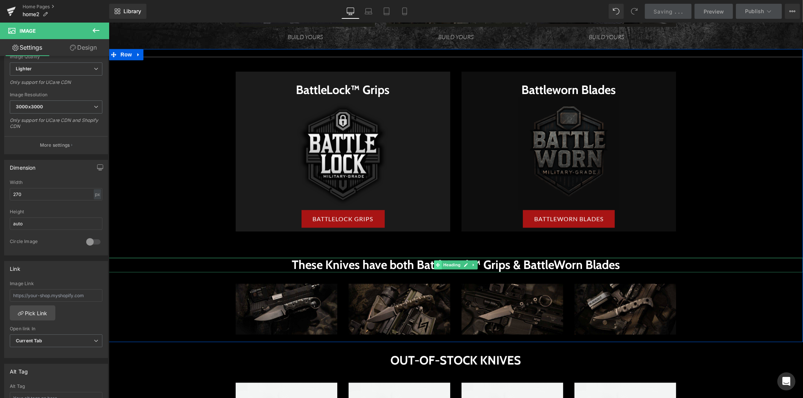
click at [436, 263] on span at bounding box center [437, 264] width 8 height 9
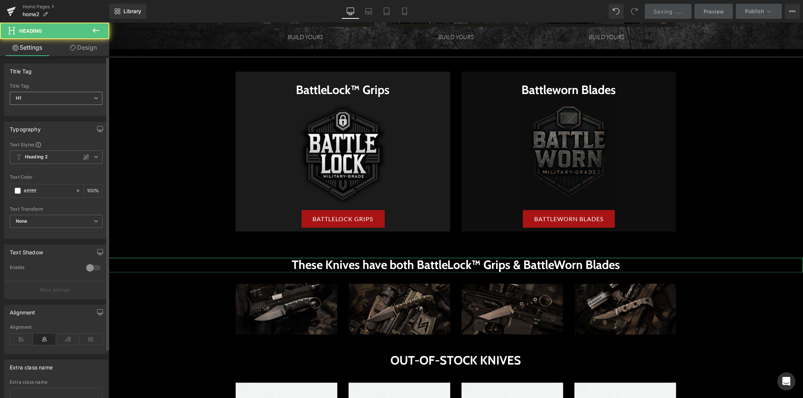
click at [65, 98] on span "H1" at bounding box center [56, 98] width 93 height 13
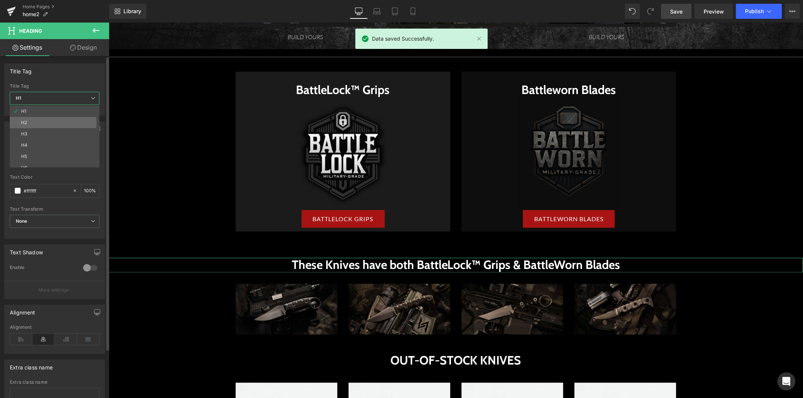
click at [61, 118] on div "H1 H2 H3 H4 H5 H6" at bounding box center [56, 137] width 93 height 62
click at [38, 117] on li "H2" at bounding box center [56, 122] width 93 height 11
type input "100"
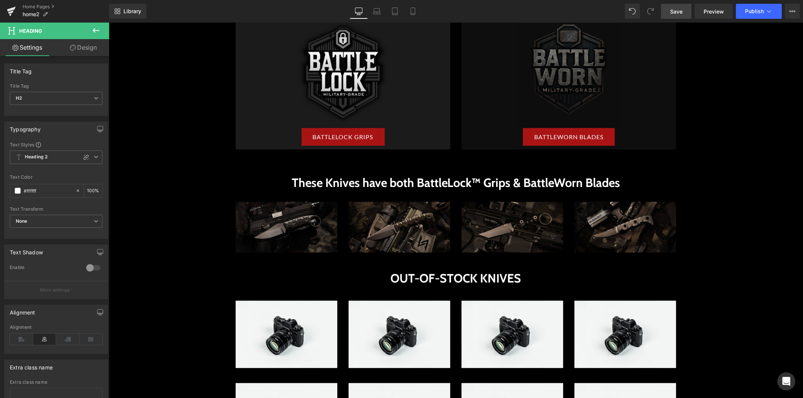
scroll to position [1421, 0]
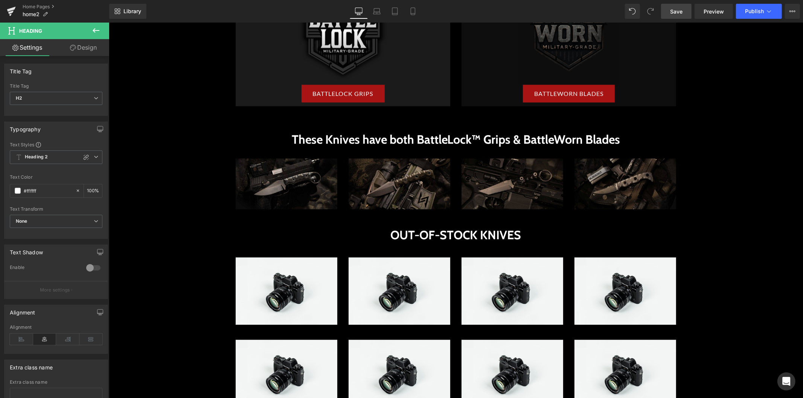
click at [674, 13] on span "Save" at bounding box center [676, 12] width 12 height 8
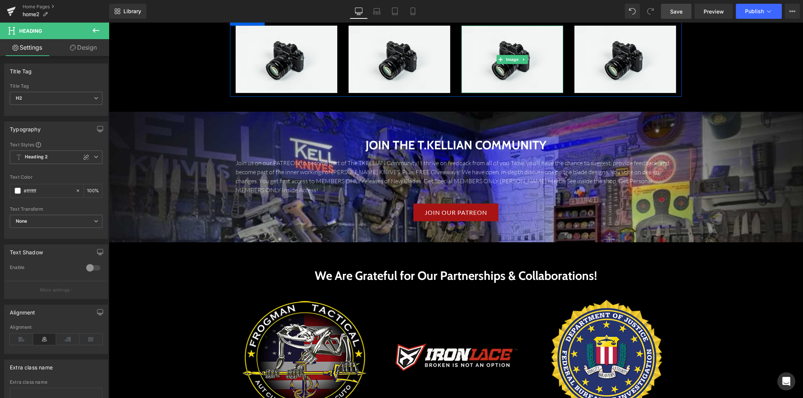
scroll to position [2090, 0]
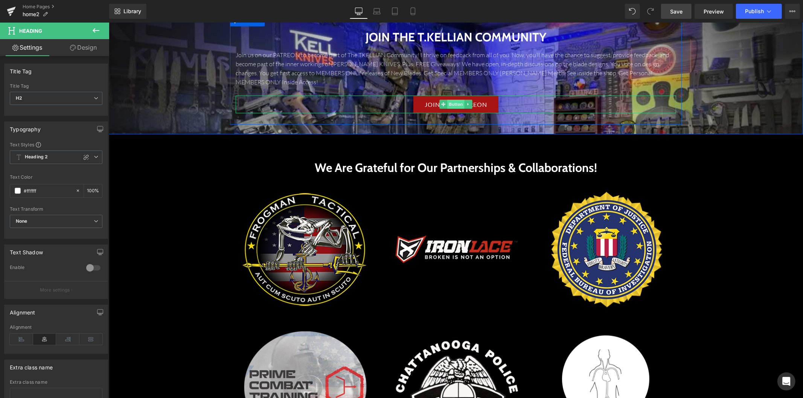
click at [452, 99] on span "Button" at bounding box center [455, 103] width 17 height 9
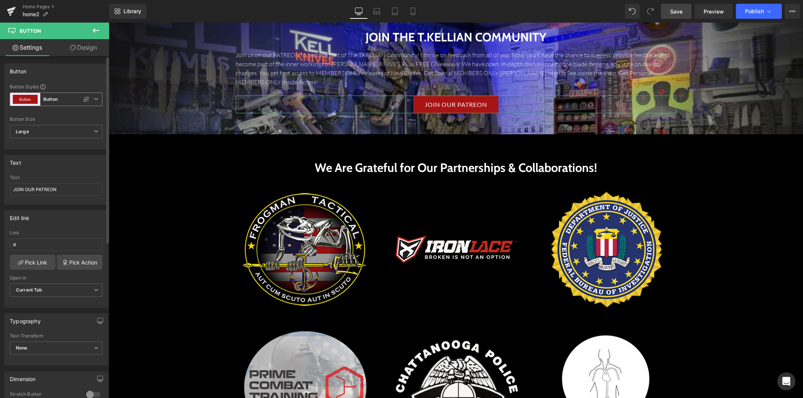
click at [64, 102] on span "Button Button" at bounding box center [56, 100] width 93 height 14
click at [31, 104] on div "Button" at bounding box center [25, 99] width 30 height 13
click at [33, 102] on button "Button" at bounding box center [25, 99] width 25 height 9
click at [41, 132] on button "Button" at bounding box center [38, 132] width 25 height 9
click at [35, 99] on button "Button" at bounding box center [25, 99] width 25 height 9
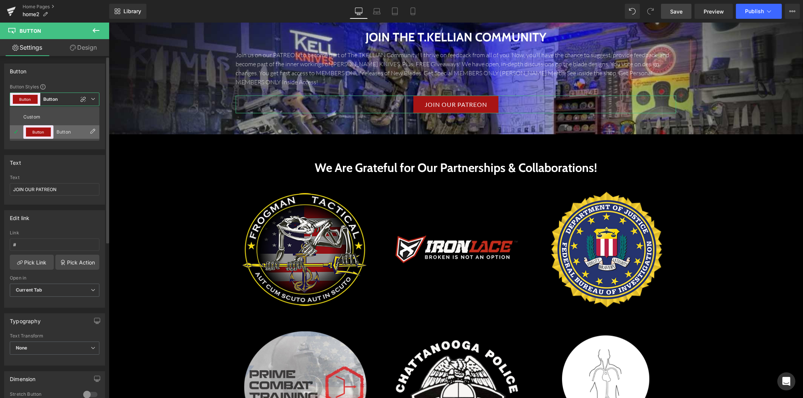
click at [93, 132] on icon at bounding box center [93, 132] width 6 height 6
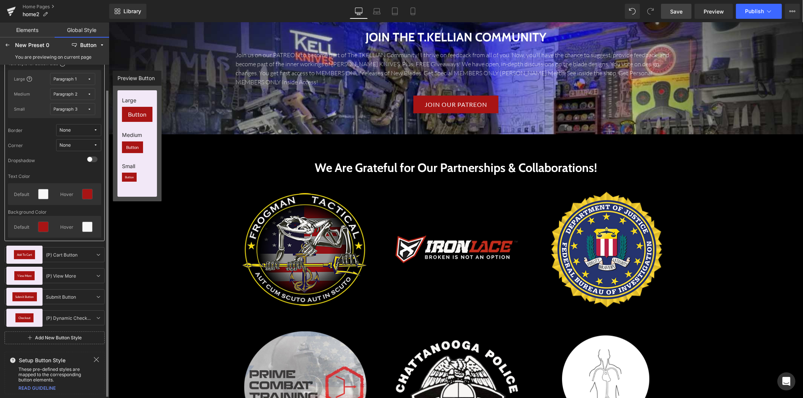
scroll to position [0, 0]
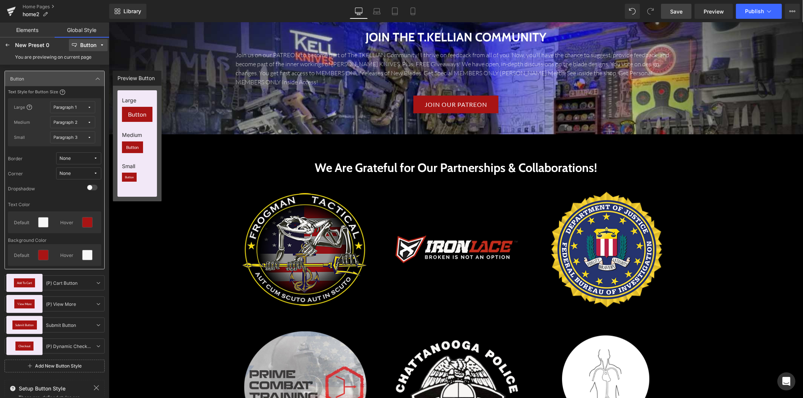
click at [87, 48] on button "Button" at bounding box center [88, 45] width 39 height 12
click at [97, 81] on div "Border" at bounding box center [86, 84] width 32 height 6
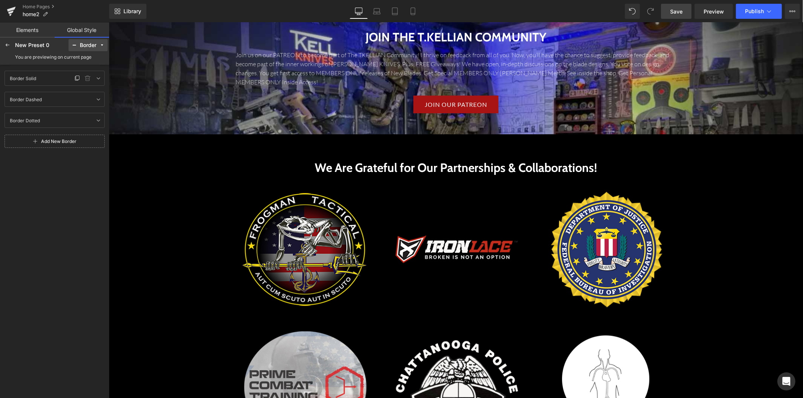
click at [68, 80] on div "Border Solid Border Solid" at bounding box center [39, 78] width 66 height 9
click at [53, 80] on div "Border Solid Border Solid" at bounding box center [39, 78] width 66 height 9
click at [102, 80] on link at bounding box center [98, 78] width 9 height 9
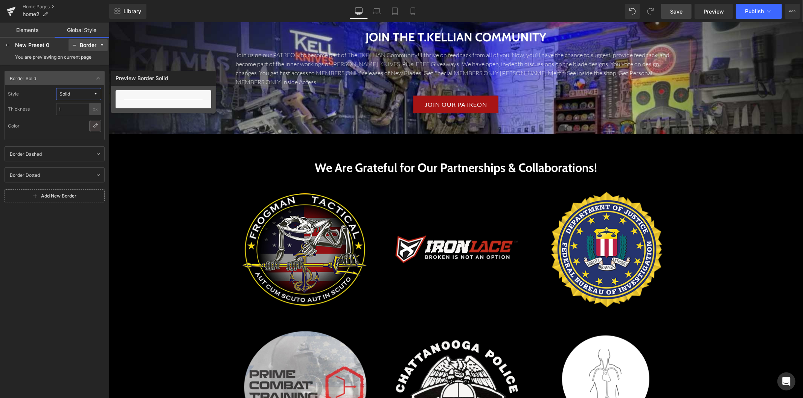
click at [101, 126] on div at bounding box center [95, 126] width 12 height 12
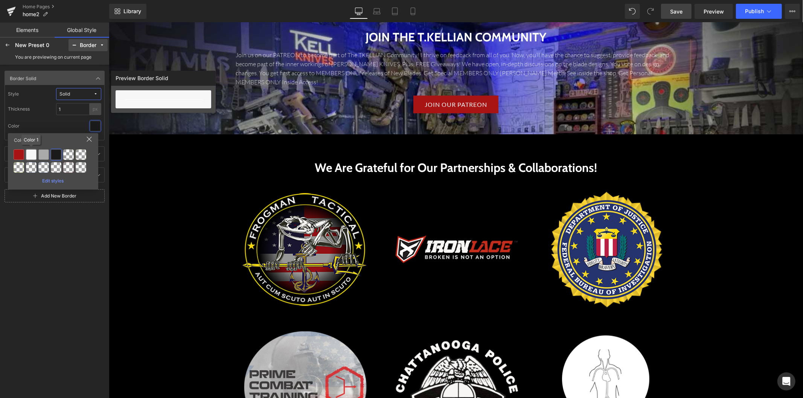
click at [34, 157] on div at bounding box center [31, 154] width 11 height 11
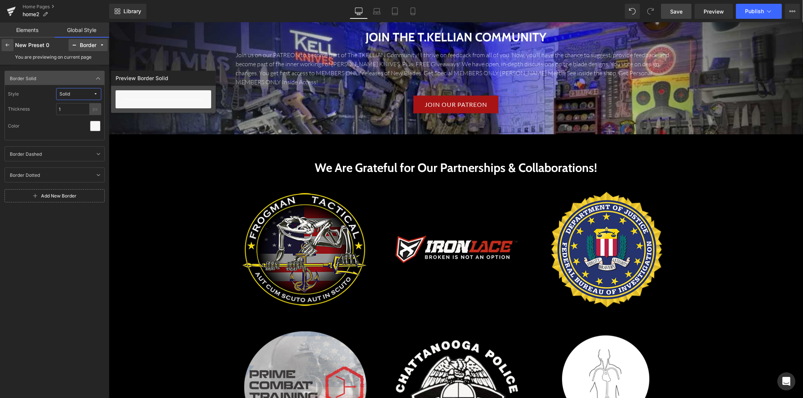
click at [7, 45] on icon at bounding box center [8, 45] width 6 height 6
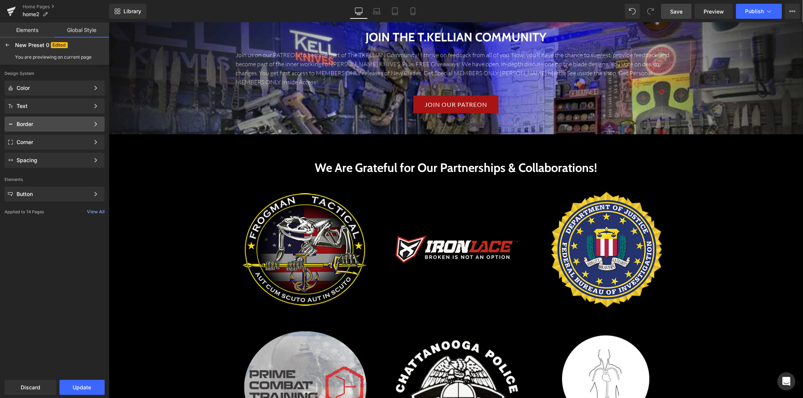
click at [77, 123] on div "Border" at bounding box center [53, 124] width 73 height 6
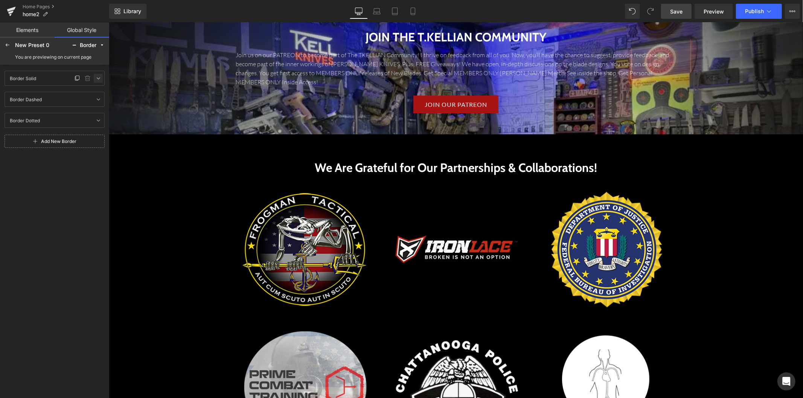
click at [95, 79] on icon at bounding box center [98, 78] width 6 height 6
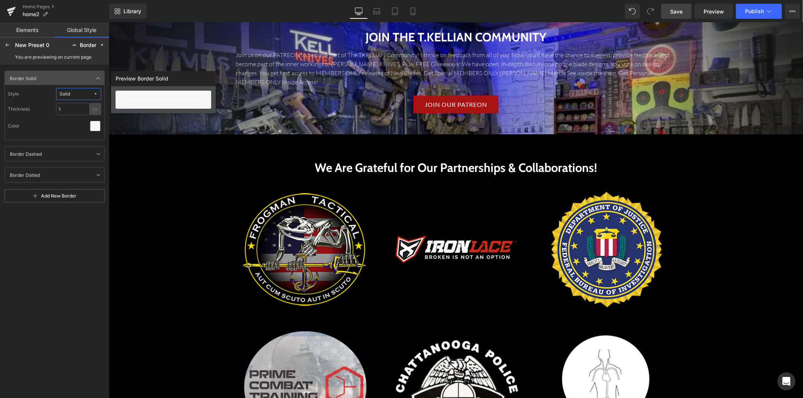
click at [50, 65] on div "Border Solid Border Solid Style Solid Thickness 1 px Color Border Dashed Border…" at bounding box center [54, 231] width 109 height 332
click at [5, 44] on icon at bounding box center [8, 45] width 6 height 6
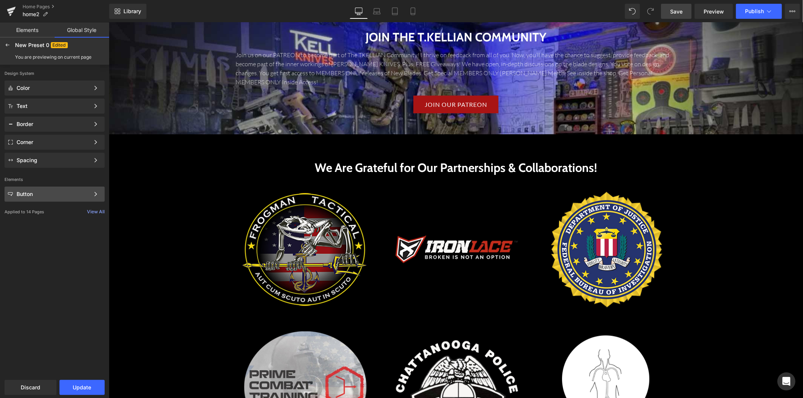
click at [68, 193] on div "Button" at bounding box center [53, 194] width 73 height 6
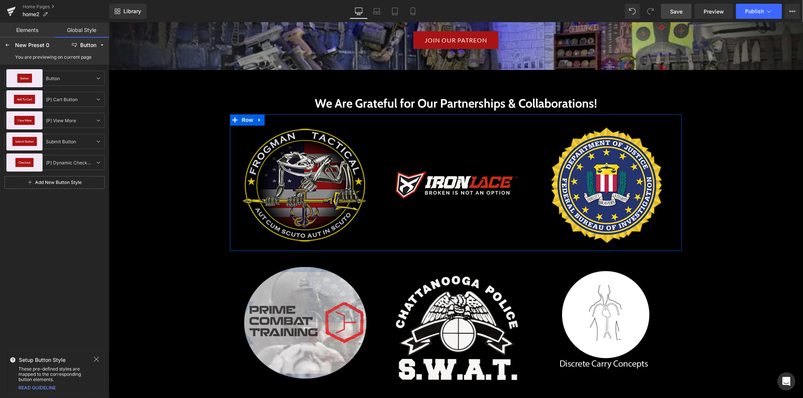
scroll to position [2132, 0]
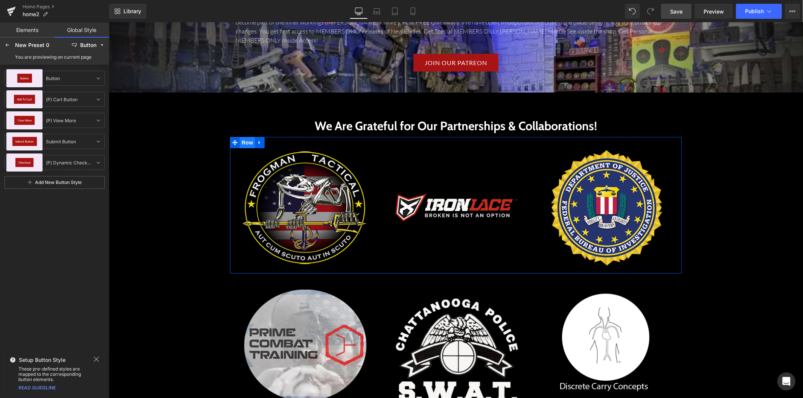
click at [247, 137] on span "Row" at bounding box center [246, 142] width 15 height 11
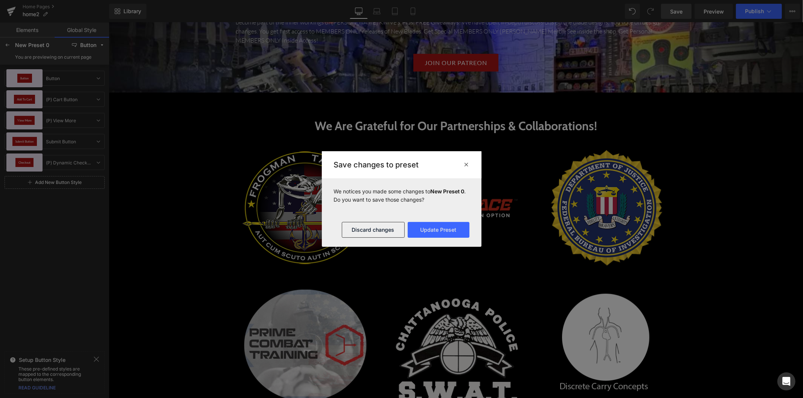
drag, startPoint x: 464, startPoint y: 165, endPoint x: 354, endPoint y: 142, distance: 112.9
click at [464, 165] on icon at bounding box center [467, 164] width 6 height 6
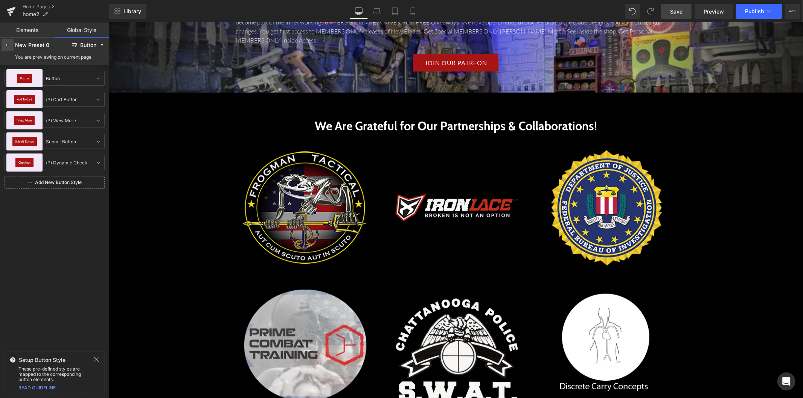
click at [8, 44] on icon at bounding box center [8, 45] width 6 height 6
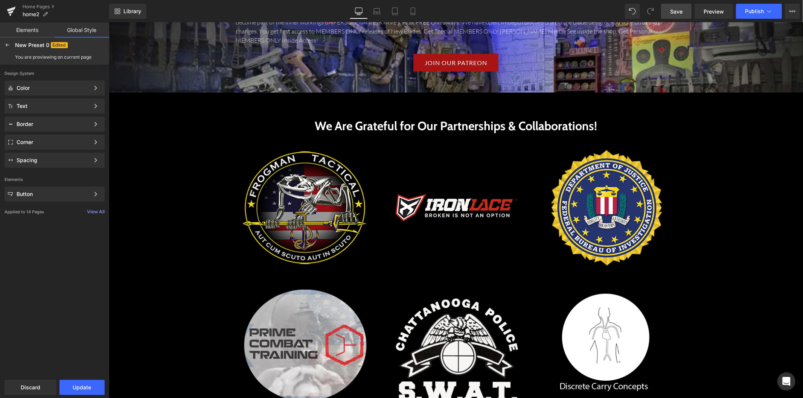
click at [24, 30] on link "Elements" at bounding box center [27, 30] width 55 height 15
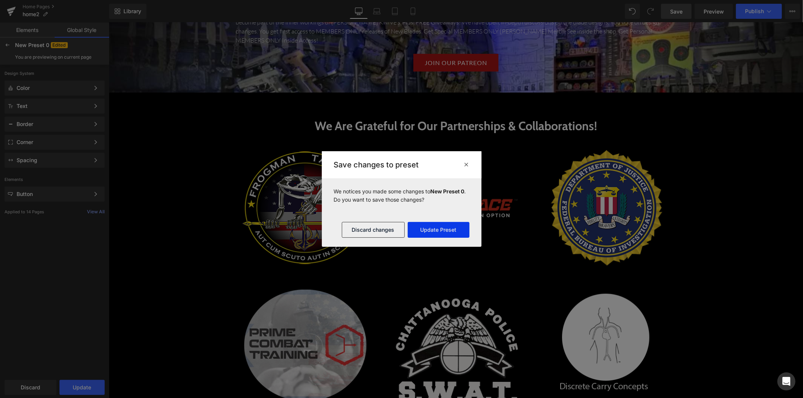
drag, startPoint x: 422, startPoint y: 232, endPoint x: 290, endPoint y: 200, distance: 136.3
click at [422, 232] on button "Update Preset" at bounding box center [438, 230] width 62 height 16
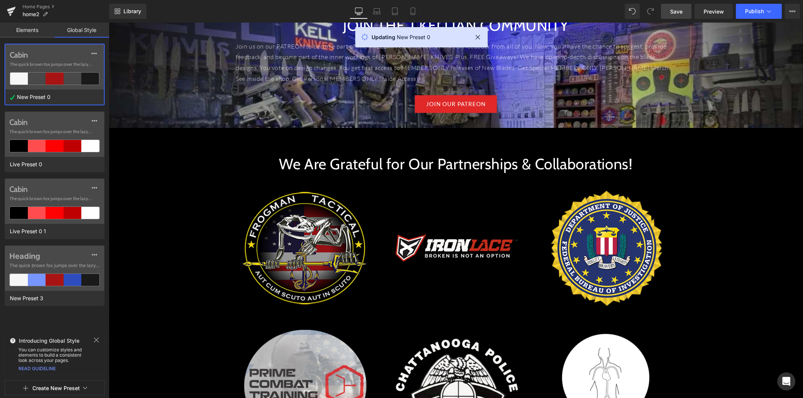
click at [36, 34] on div at bounding box center [54, 199] width 109 height 398
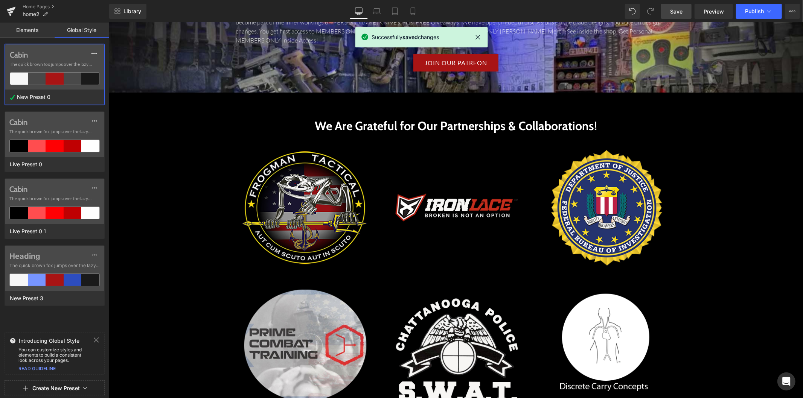
click at [35, 34] on link "Elements" at bounding box center [27, 30] width 55 height 15
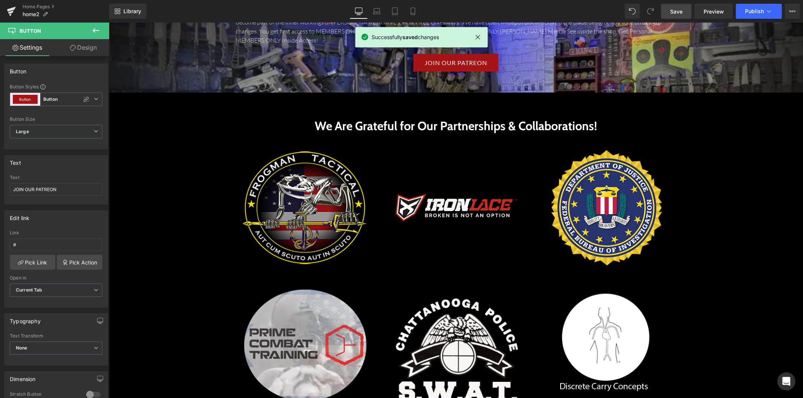
click at [95, 28] on icon at bounding box center [95, 30] width 9 height 9
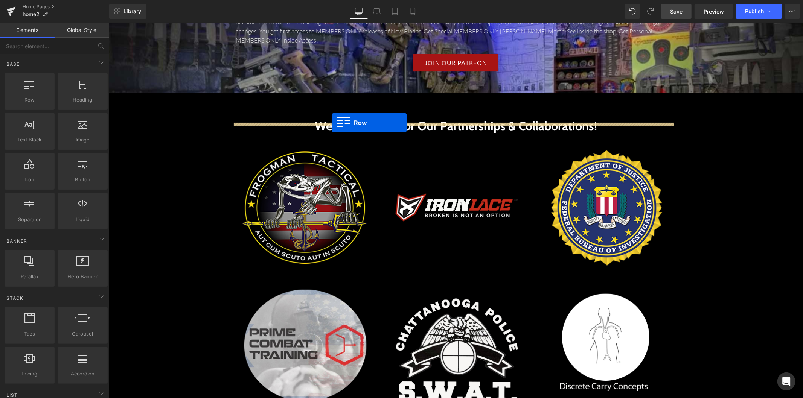
drag, startPoint x: 143, startPoint y: 120, endPoint x: 331, endPoint y: 122, distance: 187.8
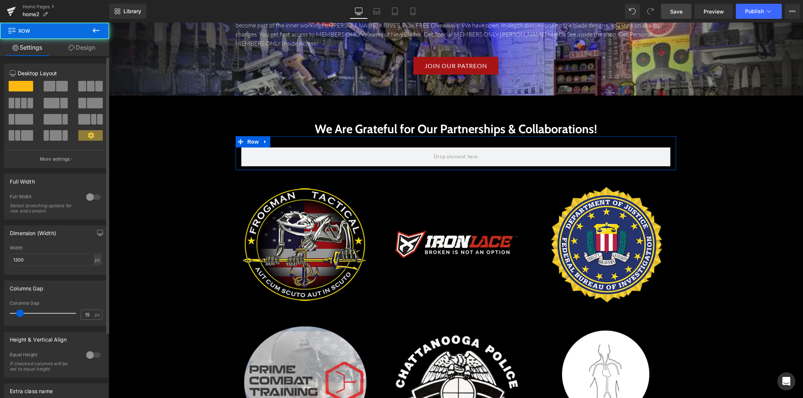
scroll to position [2135, 0]
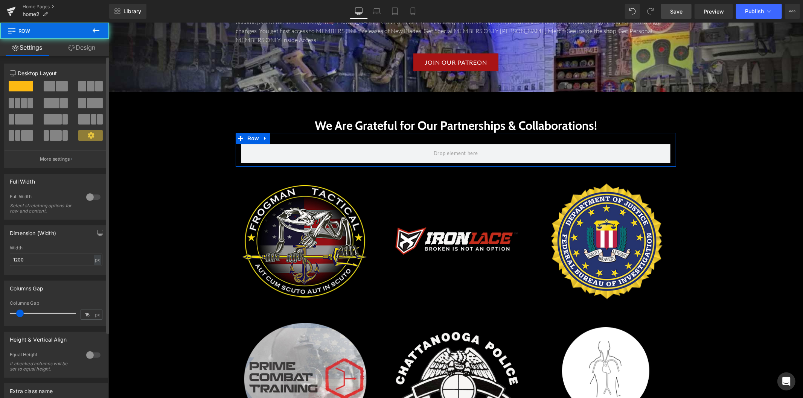
drag, startPoint x: 58, startPoint y: 89, endPoint x: 64, endPoint y: 104, distance: 16.7
click at [58, 89] on span at bounding box center [62, 86] width 12 height 11
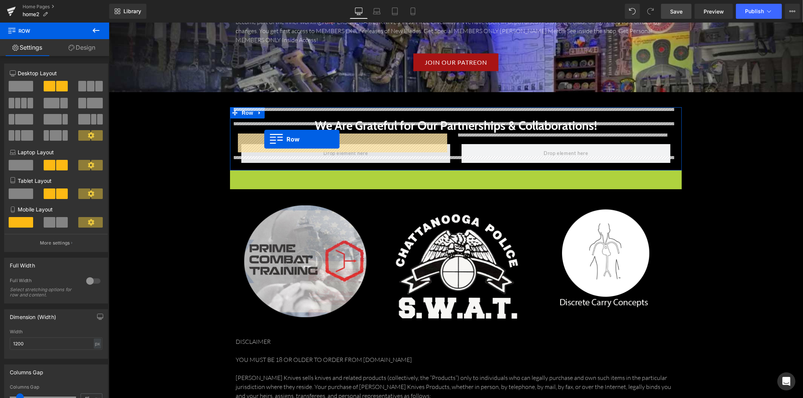
drag, startPoint x: 240, startPoint y: 167, endPoint x: 264, endPoint y: 139, distance: 37.1
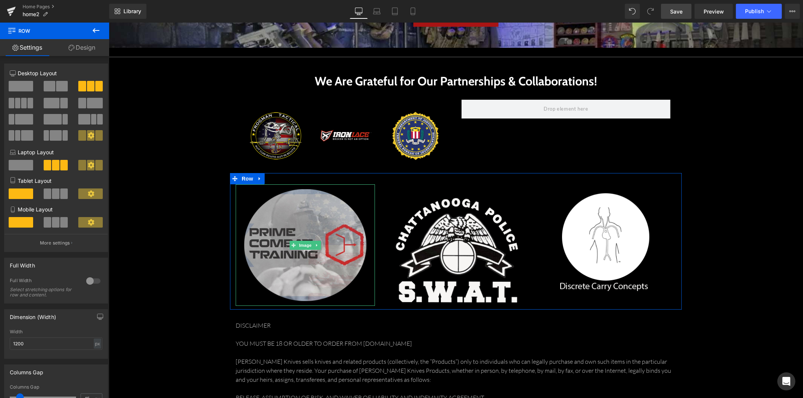
scroll to position [2177, 0]
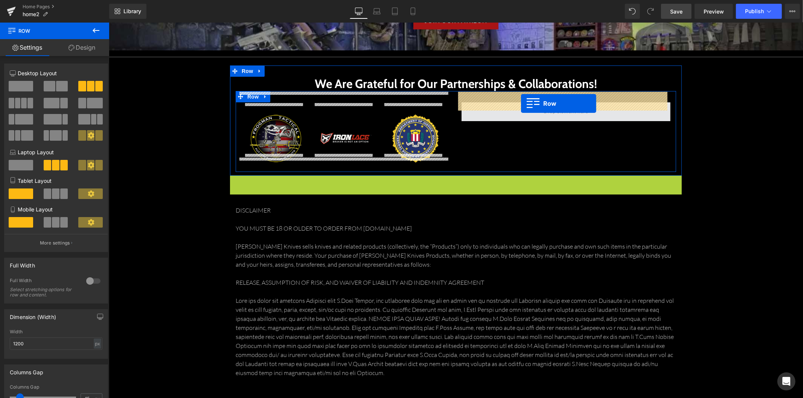
drag, startPoint x: 246, startPoint y: 170, endPoint x: 520, endPoint y: 103, distance: 282.3
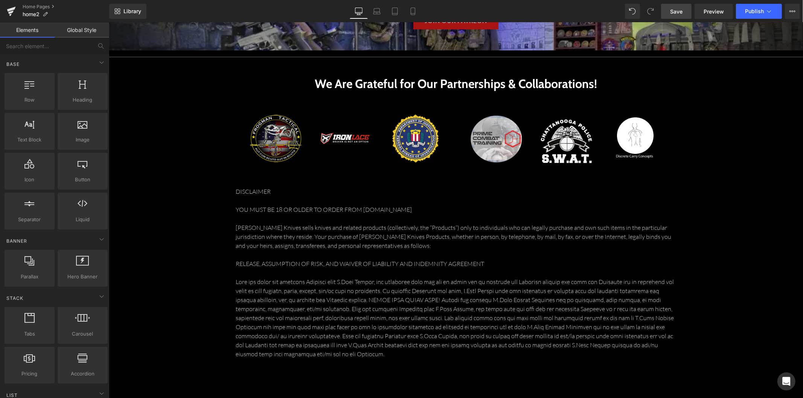
click at [682, 14] on span "Save" at bounding box center [676, 12] width 12 height 8
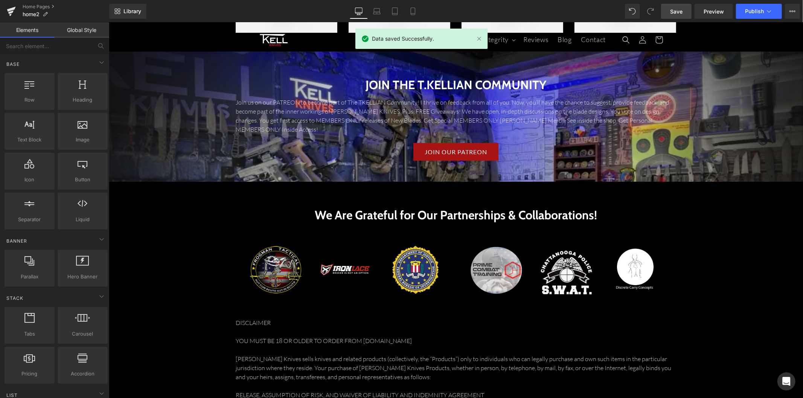
scroll to position [1968, 0]
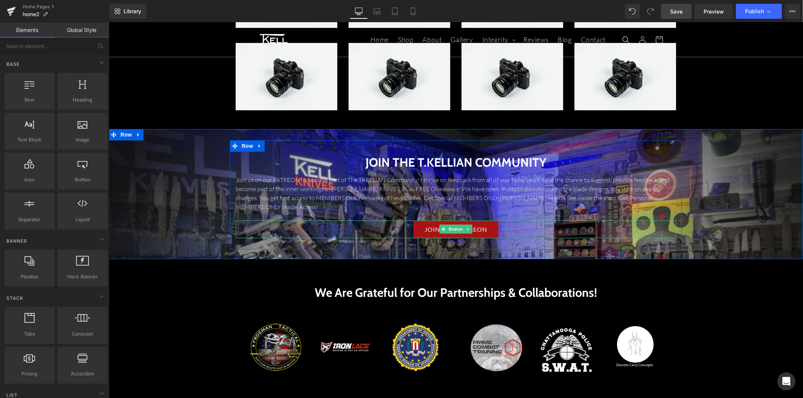
click at [506, 220] on div "JOIN OUR PATREON" at bounding box center [455, 229] width 440 height 18
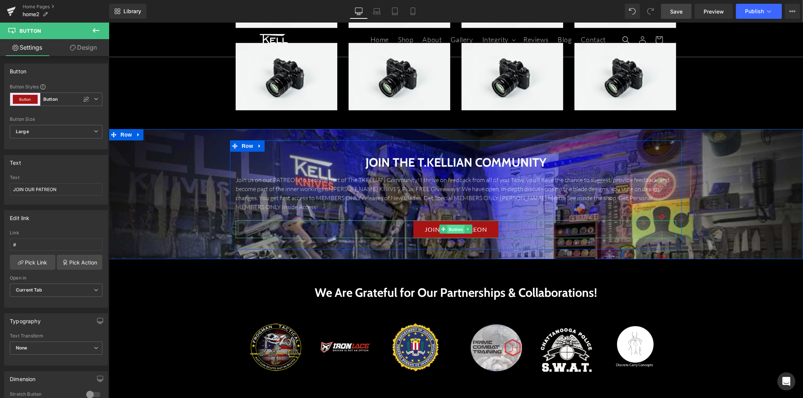
click at [454, 225] on span "Button" at bounding box center [455, 229] width 17 height 9
click at [84, 135] on span "Large" at bounding box center [56, 132] width 93 height 14
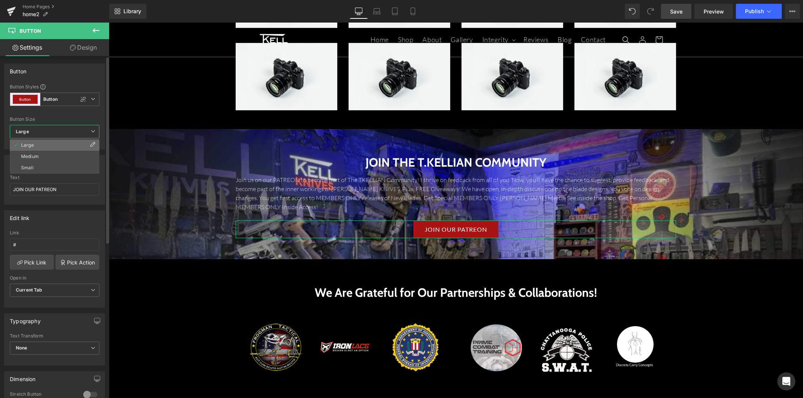
click at [75, 141] on li "Large" at bounding box center [55, 145] width 90 height 11
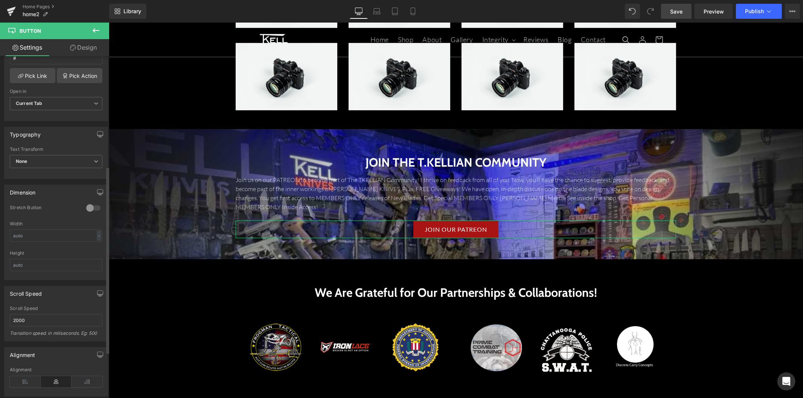
scroll to position [209, 0]
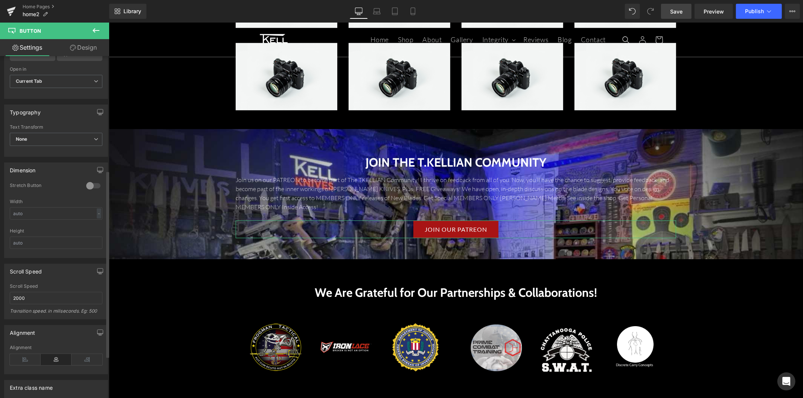
click at [92, 181] on div at bounding box center [93, 186] width 18 height 12
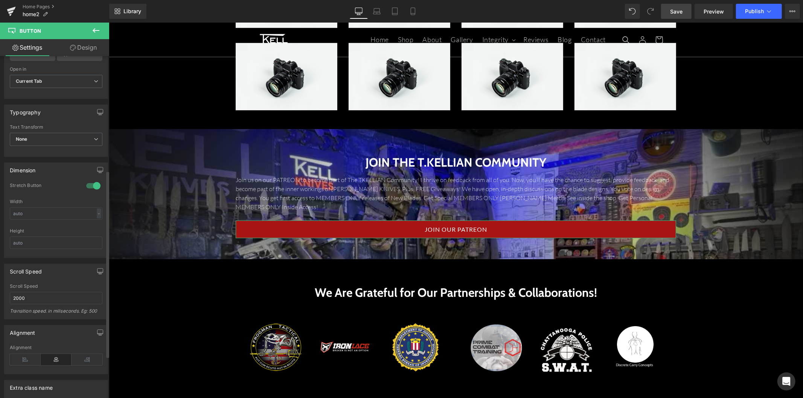
click at [92, 184] on div at bounding box center [93, 186] width 18 height 12
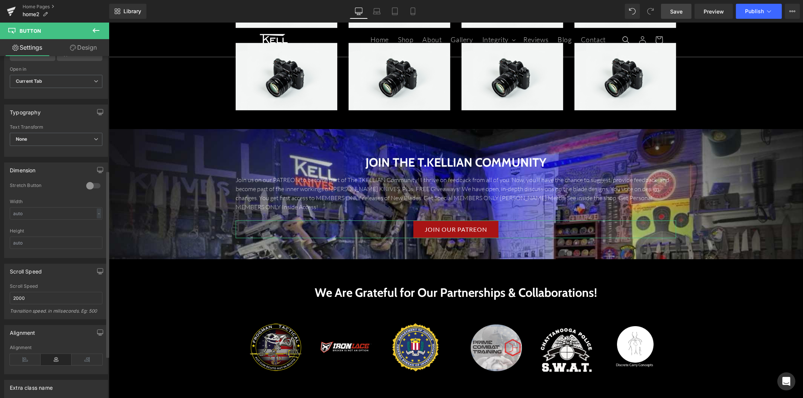
click at [87, 185] on div at bounding box center [93, 186] width 18 height 12
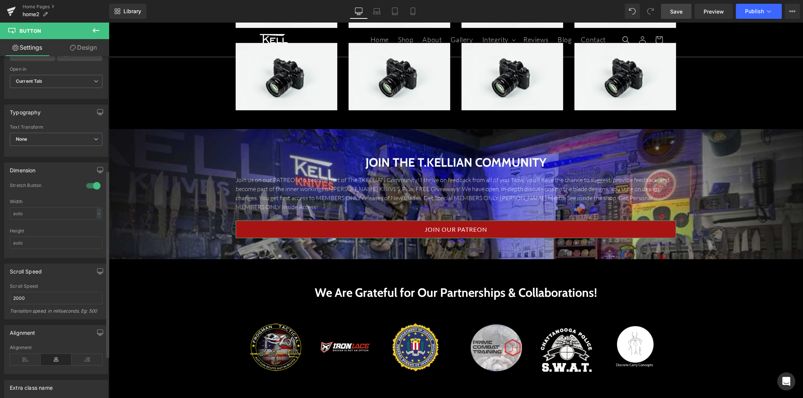
click at [90, 186] on div at bounding box center [93, 186] width 18 height 12
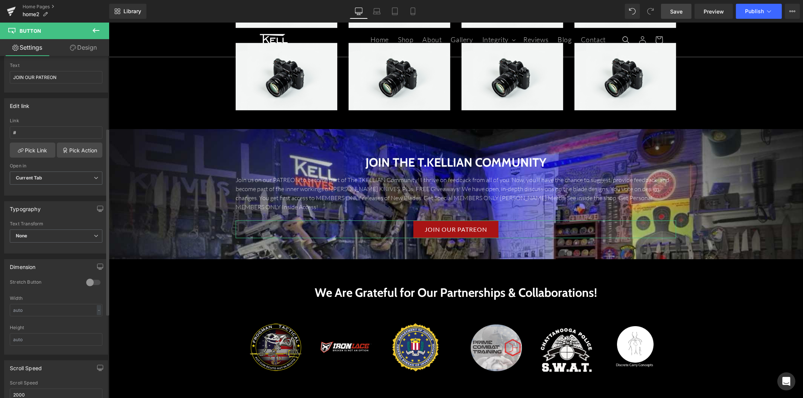
scroll to position [76, 0]
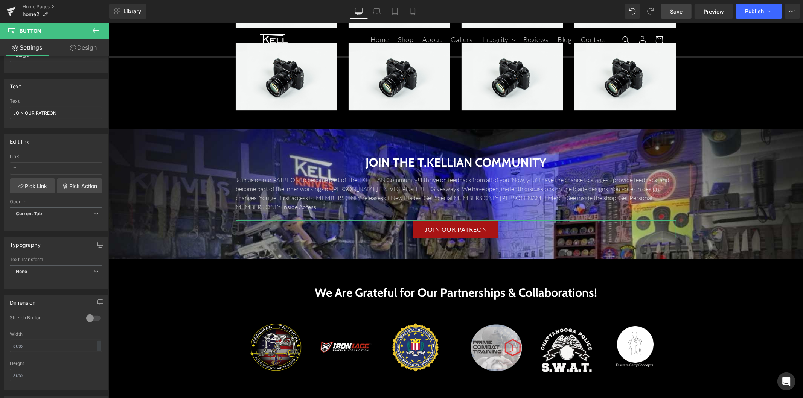
click at [83, 47] on link "Design" at bounding box center [83, 47] width 55 height 17
click at [0, 0] on div "Spacing" at bounding box center [0, 0] width 0 height 0
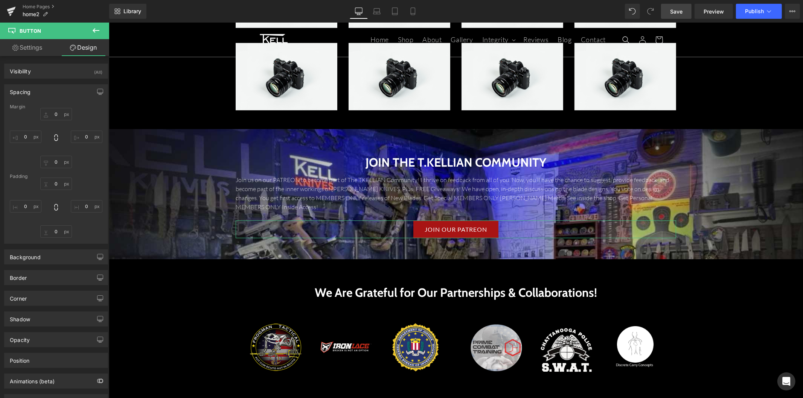
type input "0"
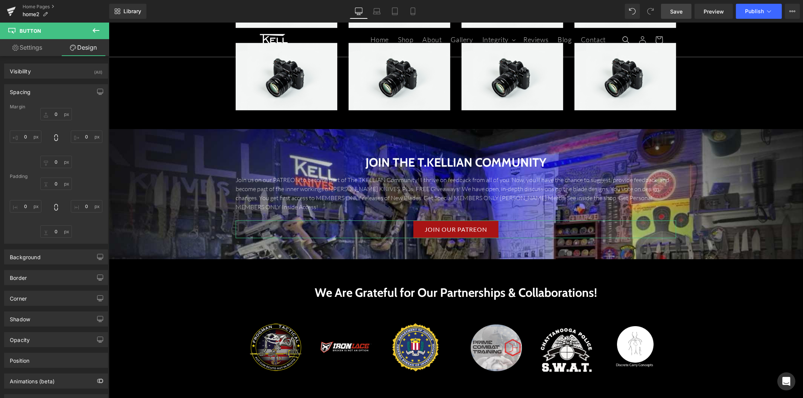
type input "30"
type input "0"
type input "30"
click at [55, 185] on input "0" at bounding box center [56, 184] width 32 height 12
click at [54, 184] on input "0" at bounding box center [56, 184] width 32 height 12
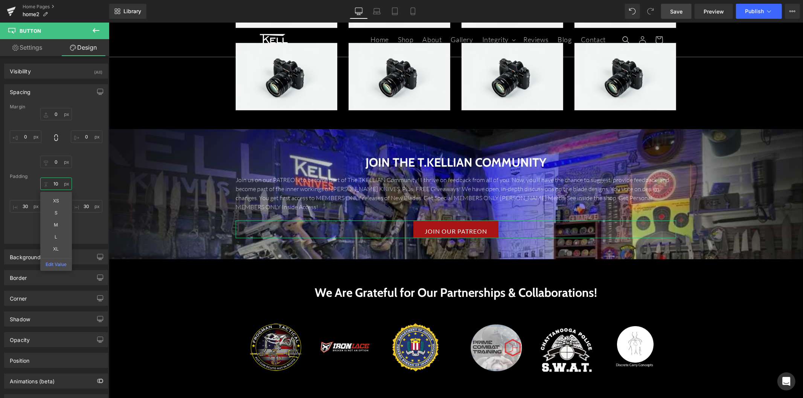
type input "10"
click at [84, 230] on div "10 10 30px 30 0px 0 30px 30" at bounding box center [56, 208] width 93 height 60
click at [52, 230] on input "0" at bounding box center [56, 231] width 32 height 12
click at [55, 231] on input "0" at bounding box center [56, 231] width 32 height 12
click at [54, 231] on input "0" at bounding box center [56, 231] width 32 height 12
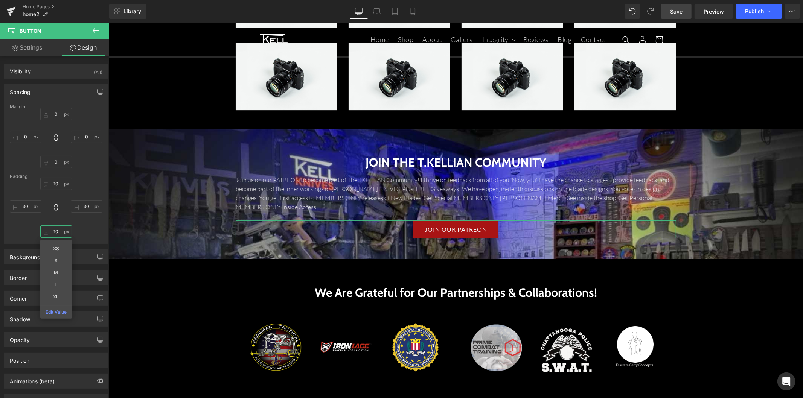
type input "10"
click at [95, 224] on div "10 10 30px 30 10 10 XS S M L XL Edit Value 30px 30" at bounding box center [56, 208] width 93 height 60
click at [670, 8] on link "Save" at bounding box center [676, 11] width 30 height 15
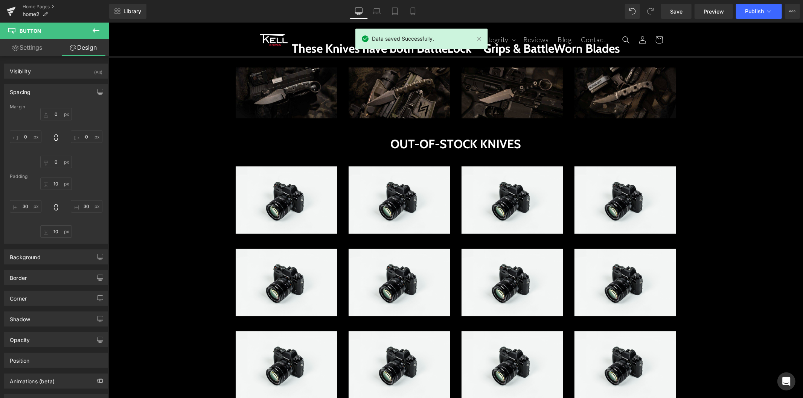
scroll to position [1508, 0]
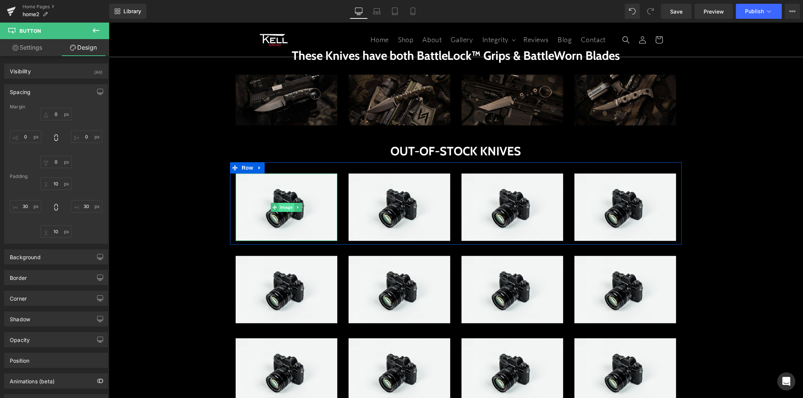
click at [289, 202] on span "Image" at bounding box center [286, 206] width 16 height 9
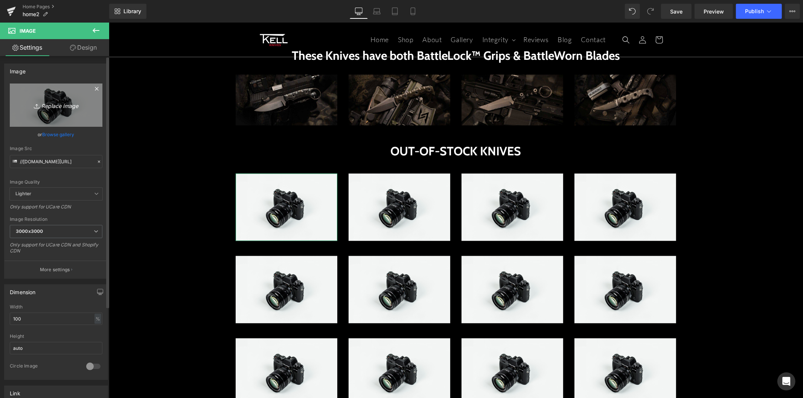
click at [59, 109] on icon "Replace Image" at bounding box center [56, 104] width 60 height 9
click at [57, 110] on link "Replace Image" at bounding box center [56, 105] width 93 height 43
type input "C:\fakepath\HER-ACCOMPLICE-2-1024x1024.jpg"
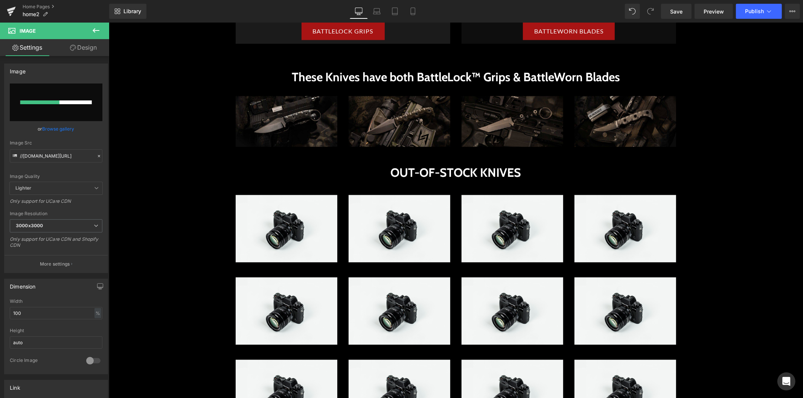
scroll to position [1550, 0]
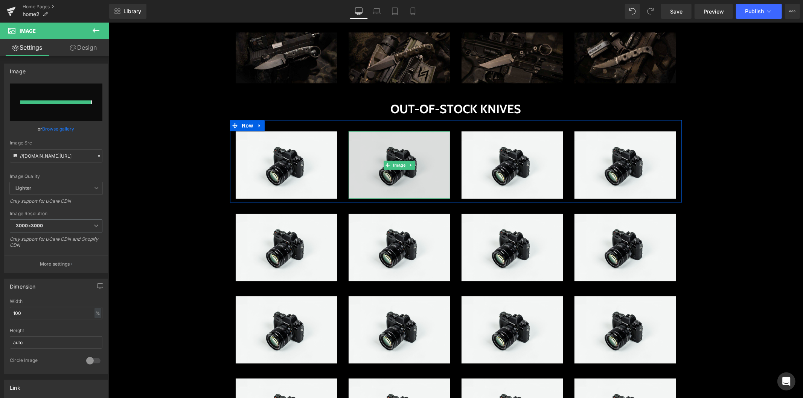
type input "https://ucarecdn.com/0855bbd4-4b92-47c4-b3c5-5848a988eae3/-/format/auto/-/previ…"
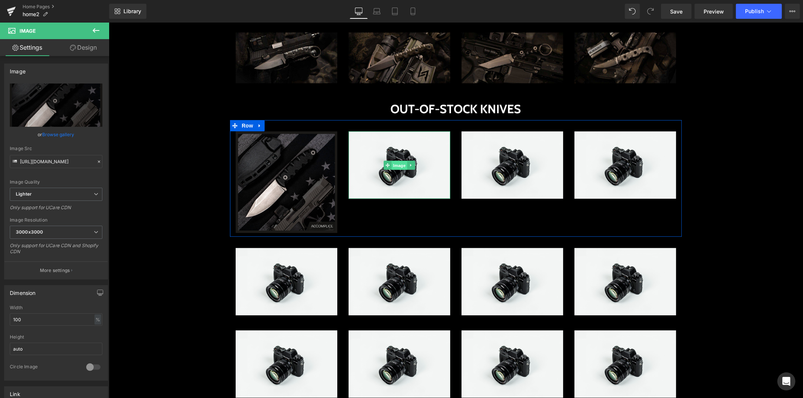
click at [394, 164] on span "Image" at bounding box center [399, 164] width 16 height 9
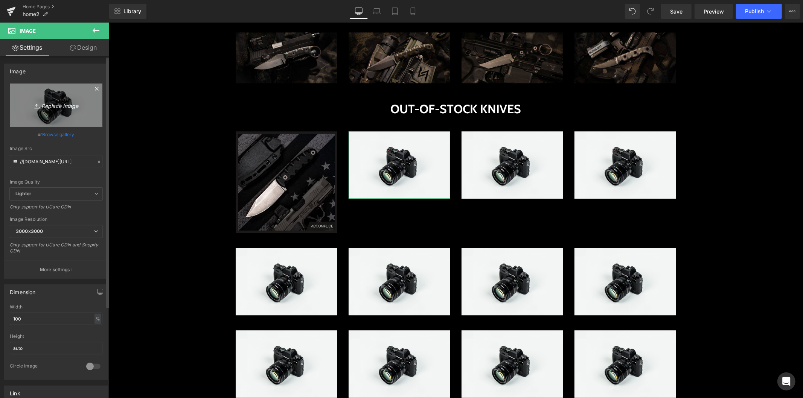
click at [70, 109] on icon "Replace Image" at bounding box center [56, 104] width 60 height 9
type input "C:\fakepath\HERO-AGENT-001-1-1024x1024.jpg"
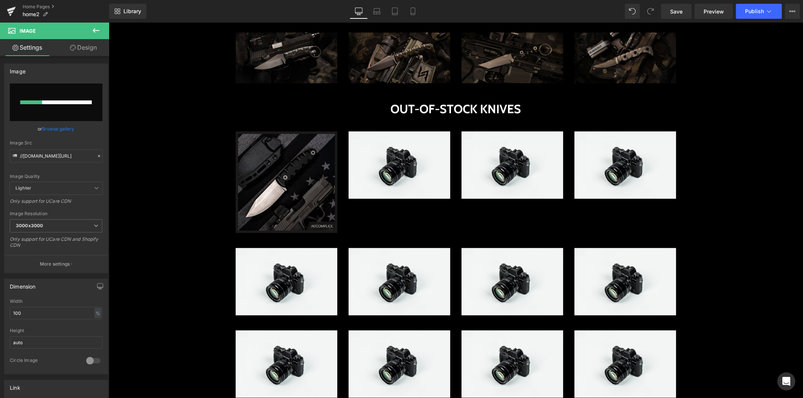
type input "https://ucarecdn.com/fc3f7fbd-bb2b-46bf-a2e7-00fa6f16c7ba/-/format/auto/-/previ…"
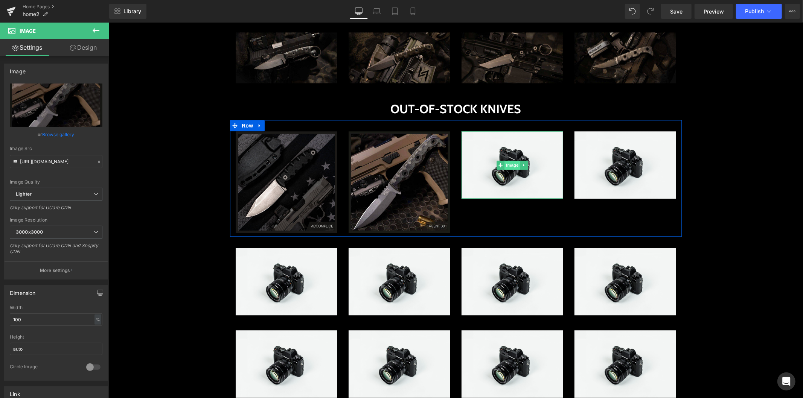
click at [507, 160] on span "Image" at bounding box center [512, 164] width 16 height 9
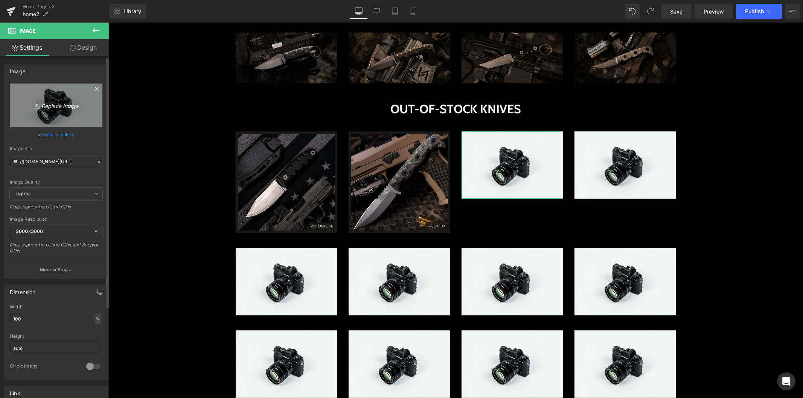
click at [56, 105] on icon "Replace Image" at bounding box center [56, 104] width 60 height 9
type input "C:\fakepath\BL-AGENT-003-1050-1024x1024.jpg"
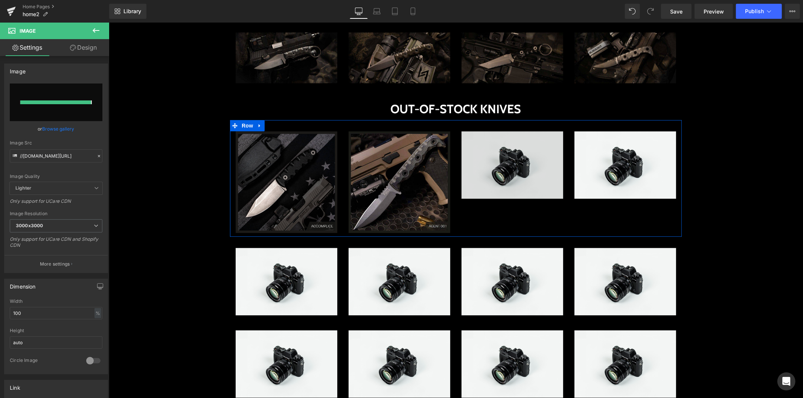
type input "https://ucarecdn.com/5b92fb1c-a608-4e59-8bfc-0621c8989dd3/-/format/auto/-/previ…"
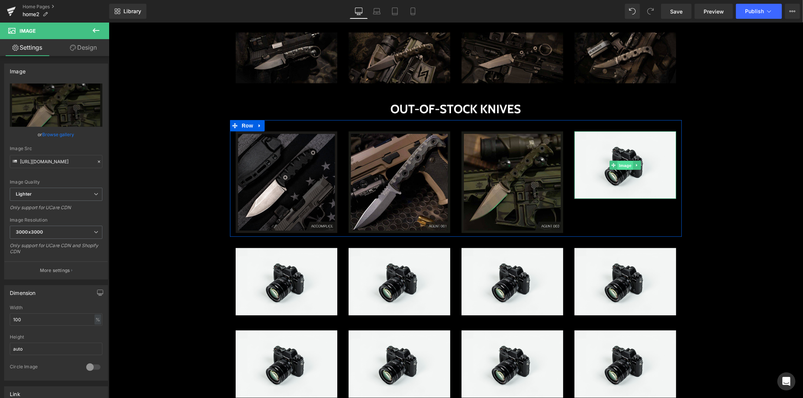
click at [620, 165] on span "Image" at bounding box center [625, 164] width 16 height 9
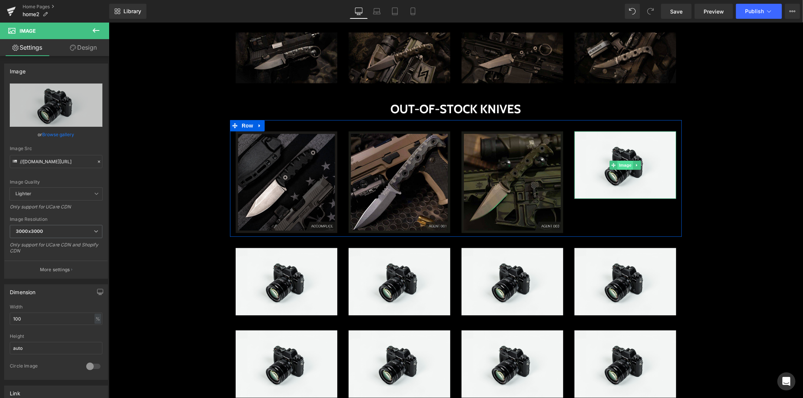
click at [623, 164] on span "Image" at bounding box center [625, 164] width 16 height 9
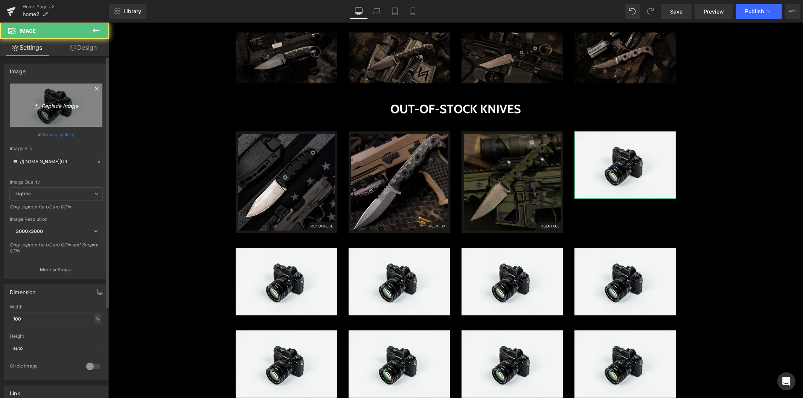
click at [53, 102] on icon "Replace Image" at bounding box center [56, 104] width 60 height 9
type input "C:\fakepath\2024-HERO-AGENT-004-1024x1024.jpg"
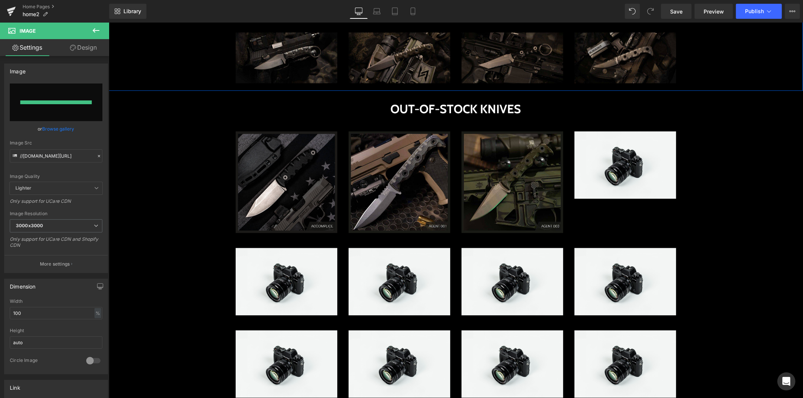
type input "https://ucarecdn.com/0cf96c47-007c-4e68-8356-905ba2983c30/-/format/auto/-/previ…"
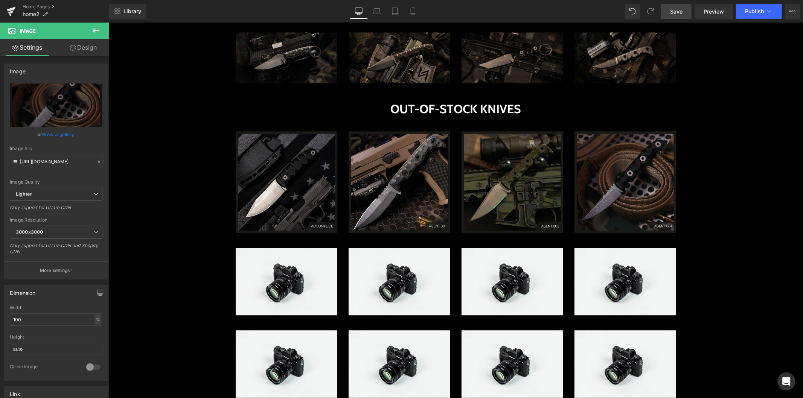
click at [680, 13] on span "Save" at bounding box center [676, 12] width 12 height 8
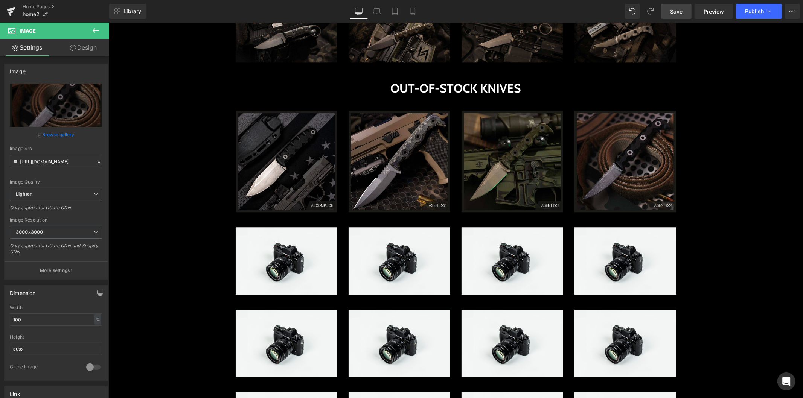
scroll to position [1634, 0]
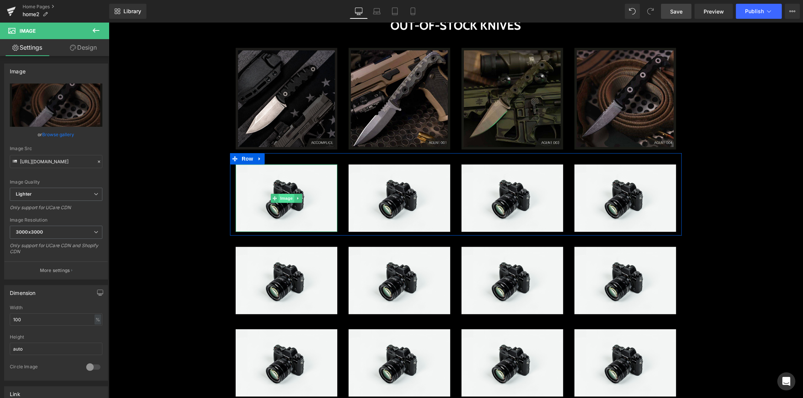
click at [290, 194] on span "Image" at bounding box center [286, 197] width 16 height 9
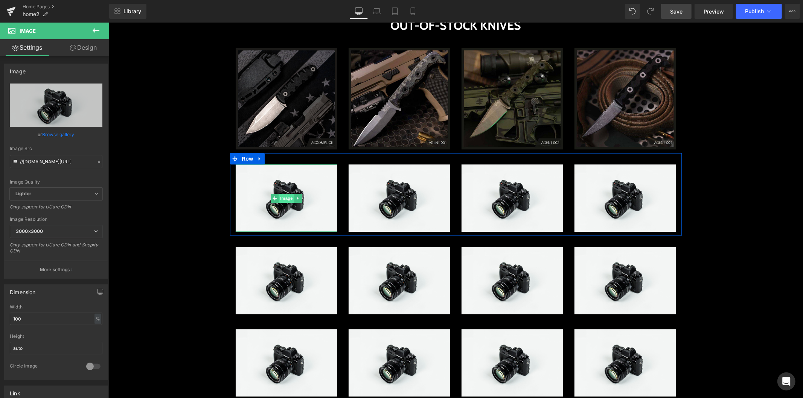
click at [283, 196] on span "Image" at bounding box center [286, 197] width 16 height 9
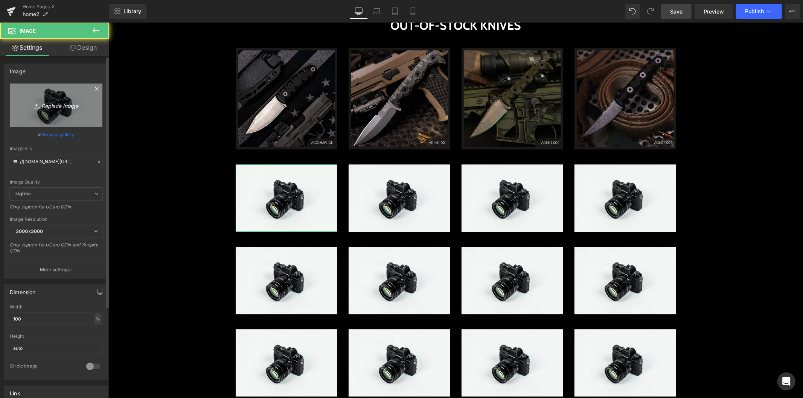
click at [61, 107] on icon "Replace Image" at bounding box center [56, 104] width 60 height 9
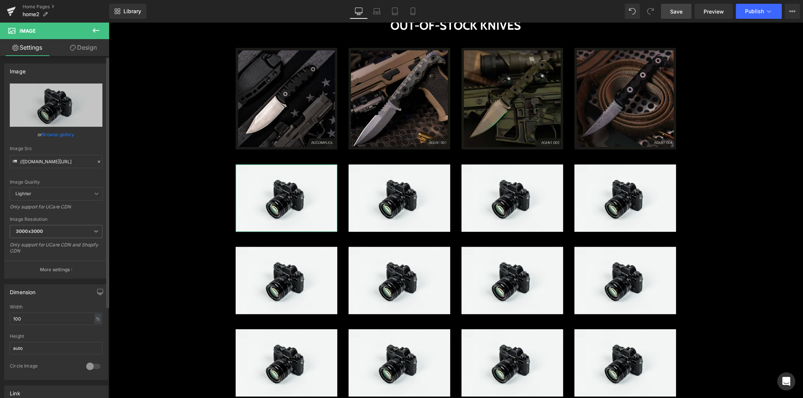
click at [60, 132] on link "Browse gallery" at bounding box center [59, 134] width 32 height 13
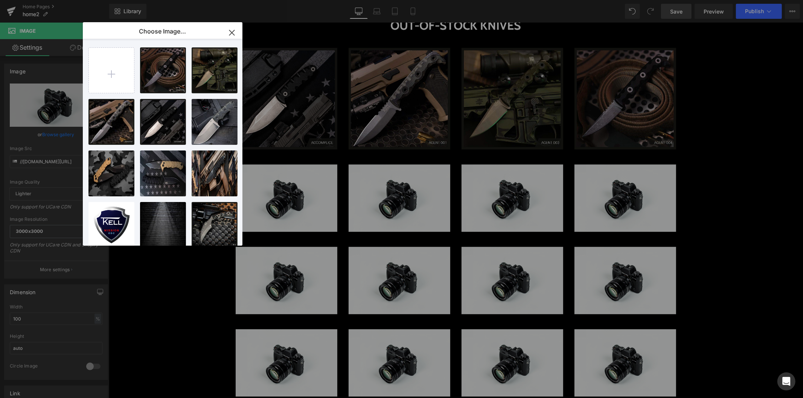
click at [231, 34] on icon "button" at bounding box center [232, 33] width 12 height 12
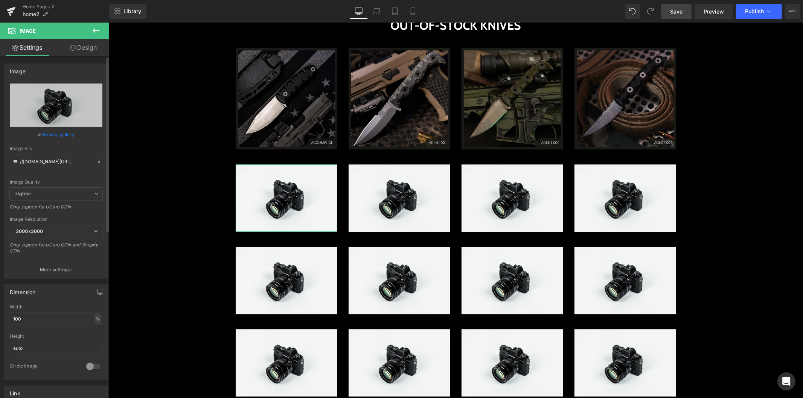
click at [64, 134] on link "Browse gallery" at bounding box center [59, 134] width 32 height 13
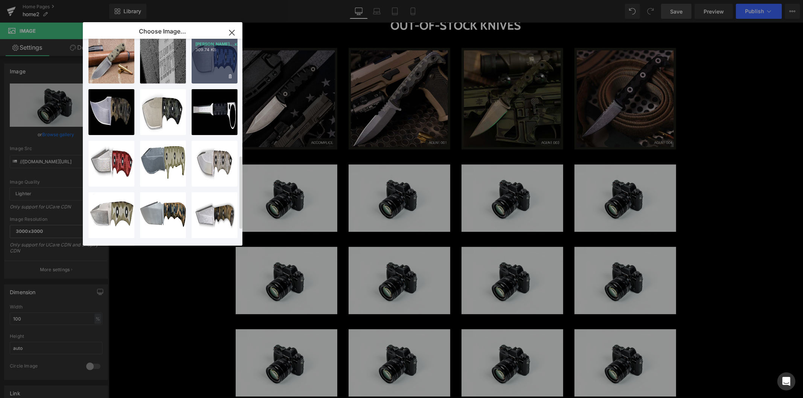
scroll to position [372, 0]
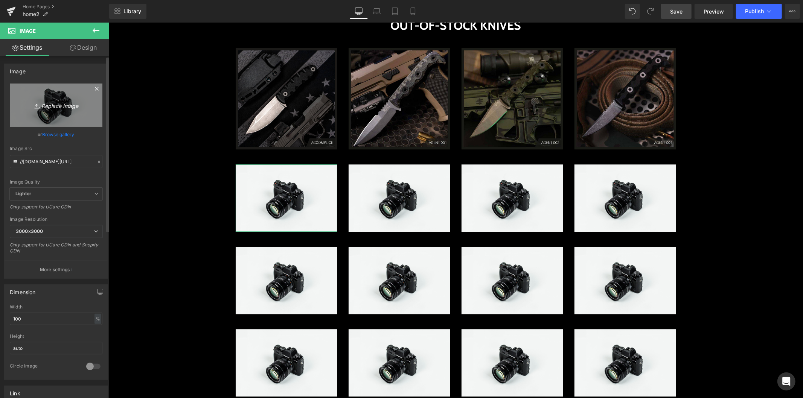
click at [60, 106] on icon "Replace Image" at bounding box center [56, 104] width 60 height 9
